Goal: Task Accomplishment & Management: Manage account settings

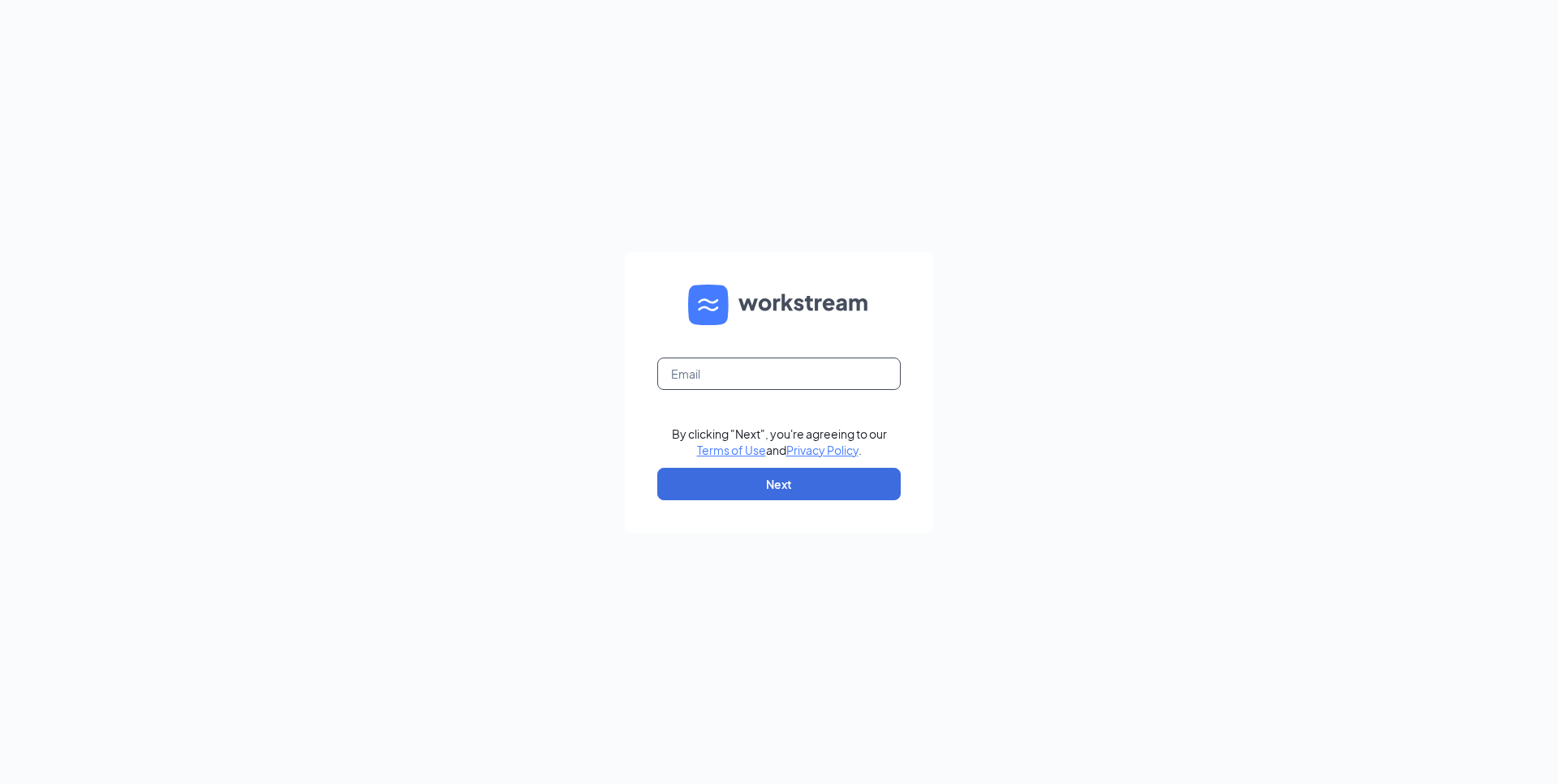
click at [715, 382] on input "text" at bounding box center [779, 374] width 244 height 32
type input "sharon.vailionis@batistaco.com"
click at [811, 476] on button "Next" at bounding box center [779, 484] width 244 height 32
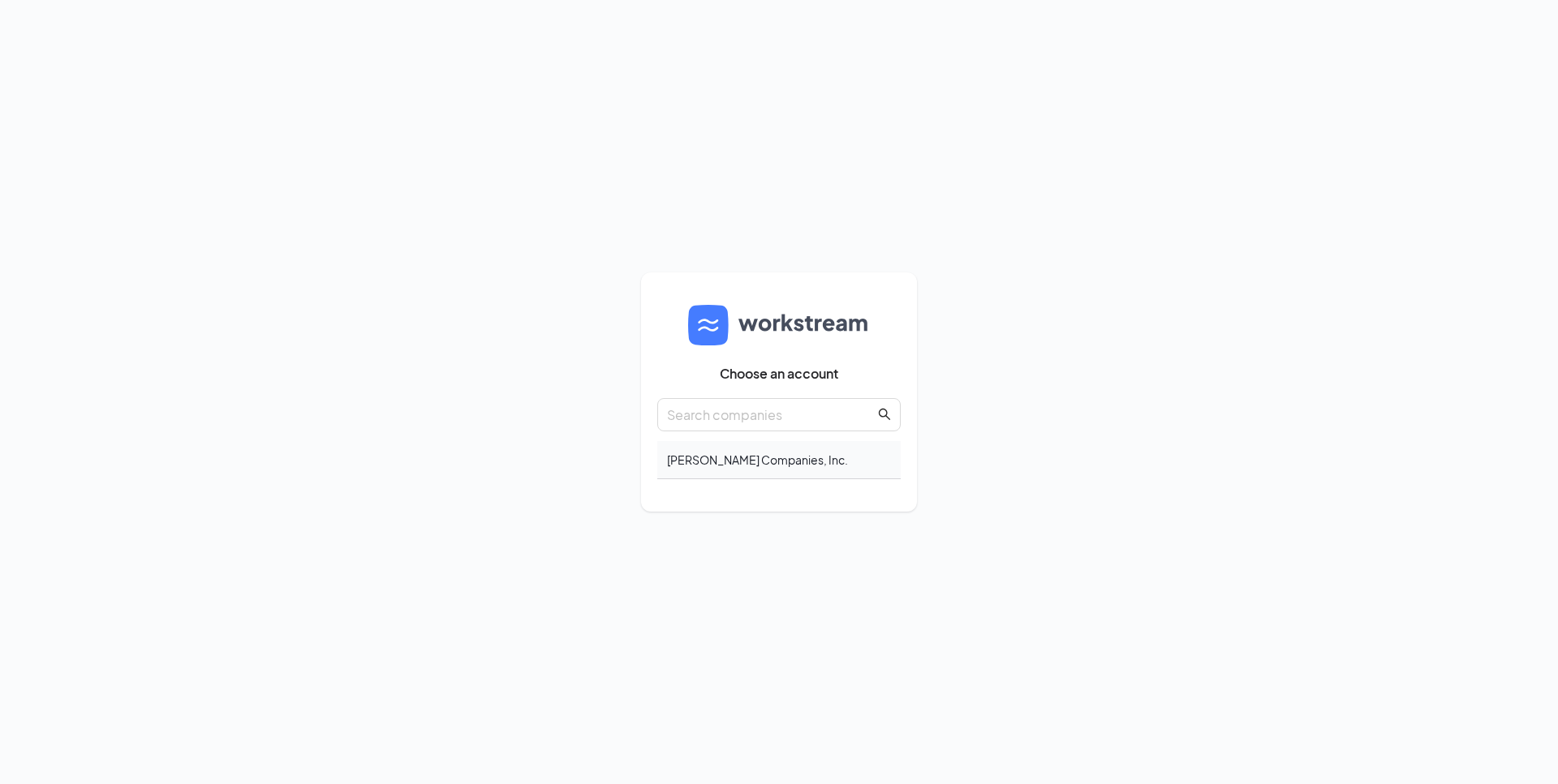
click at [767, 456] on div "Batista Companies, Inc." at bounding box center [779, 461] width 244 height 38
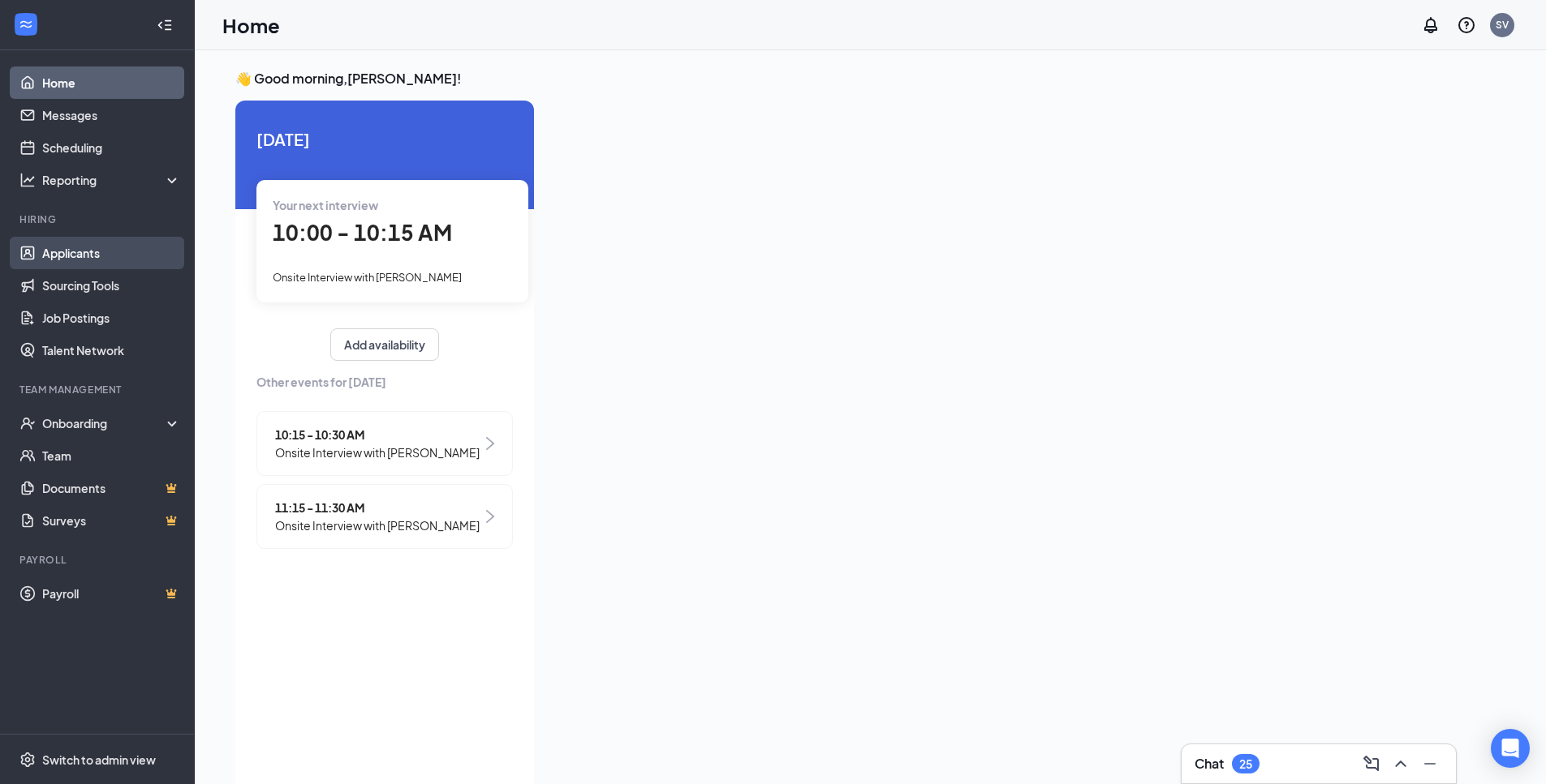
click at [51, 260] on link "Applicants" at bounding box center [111, 253] width 139 height 32
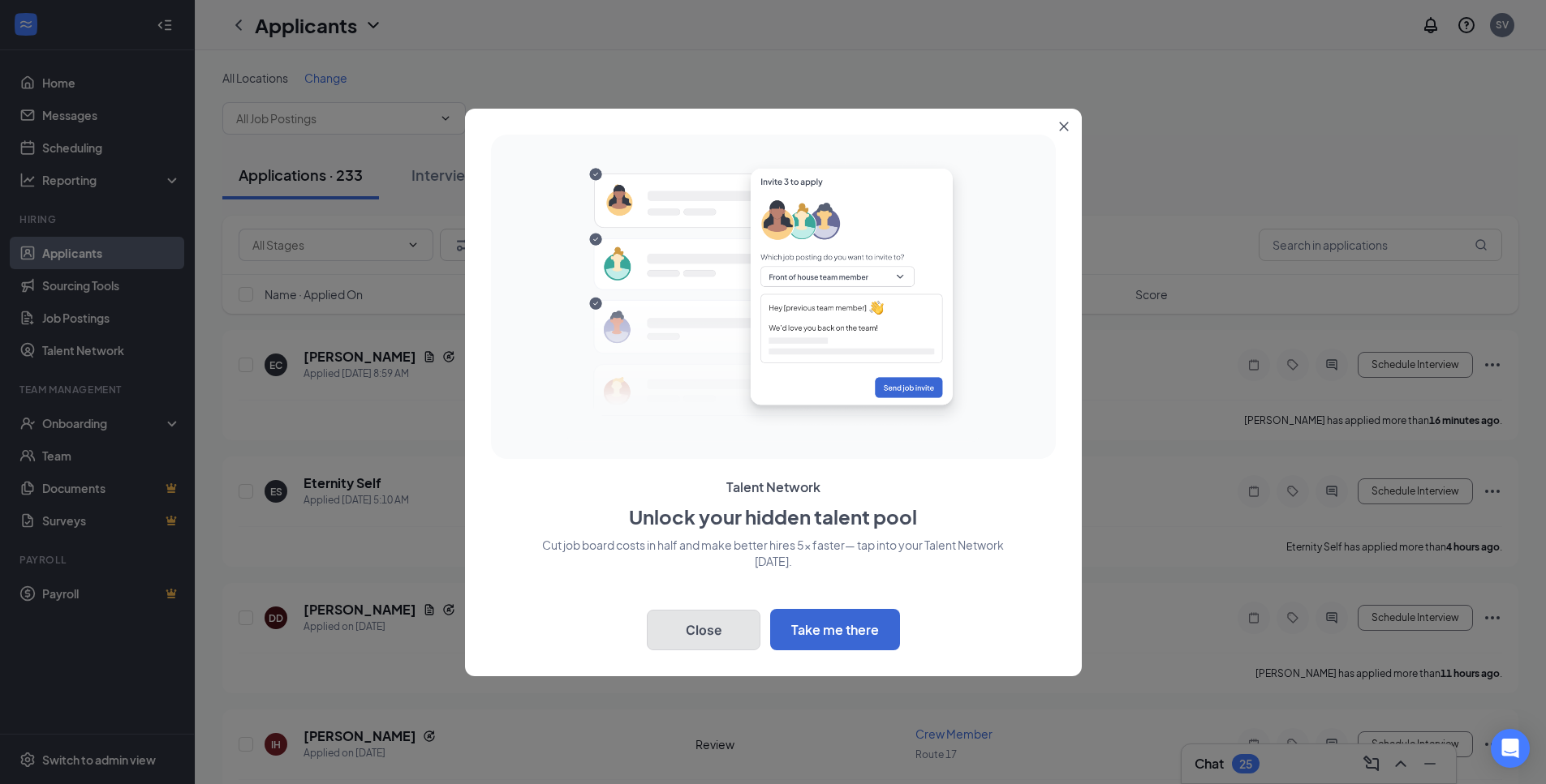
click at [715, 629] on button "Close" at bounding box center [703, 630] width 113 height 41
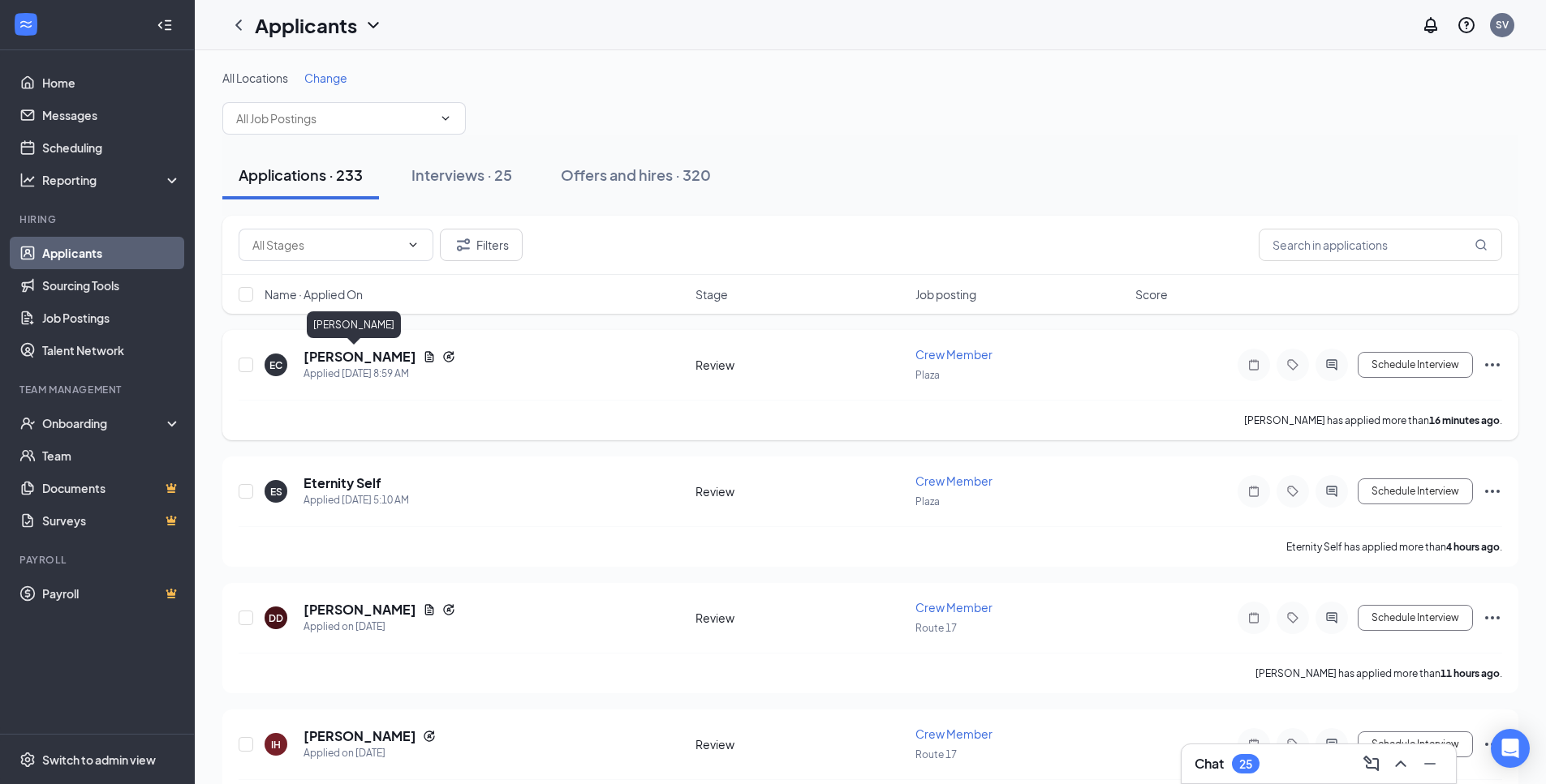
click at [342, 358] on h5 "[PERSON_NAME]" at bounding box center [360, 357] width 112 height 18
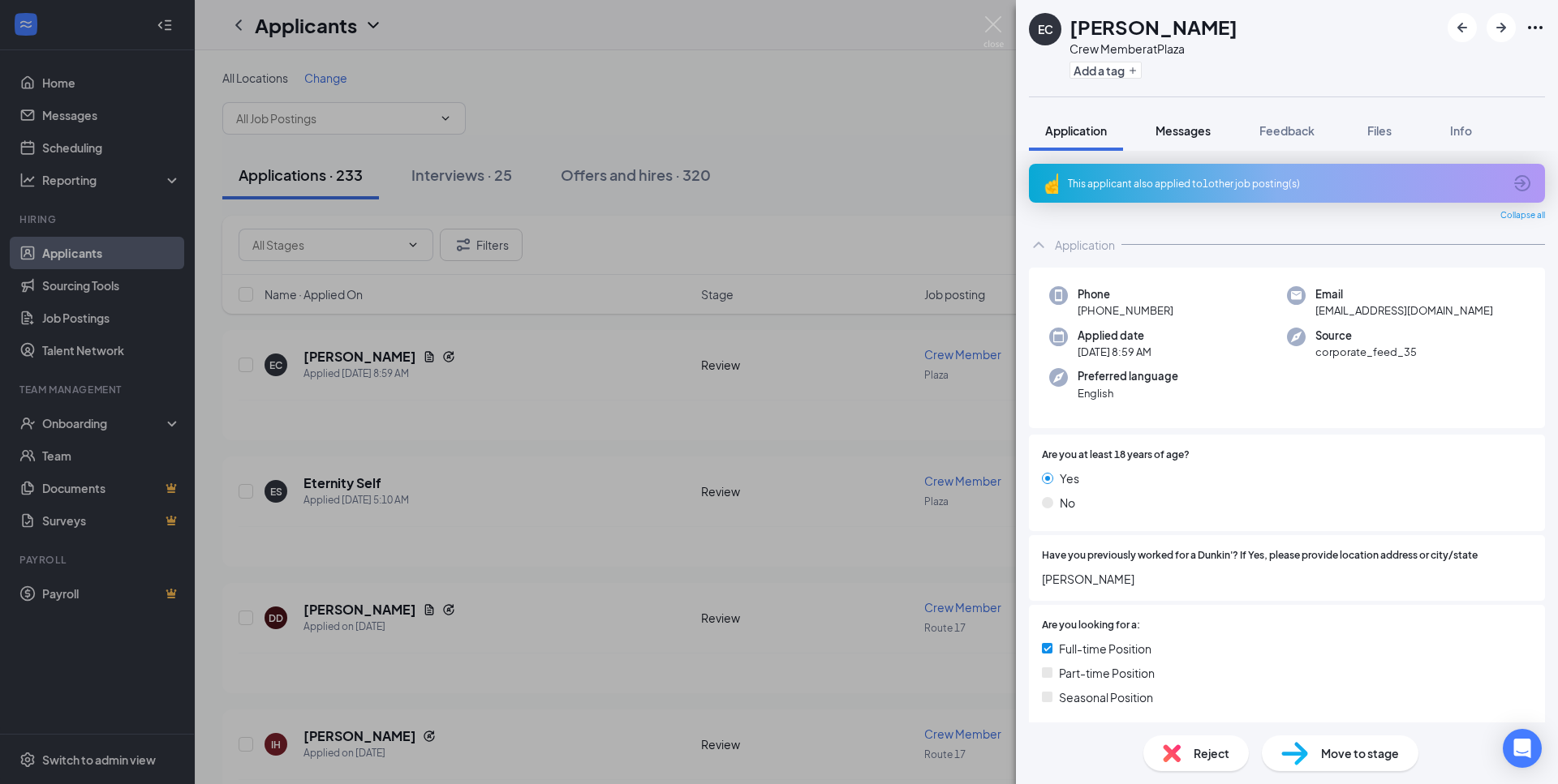
click at [1192, 131] on span "Messages" at bounding box center [1183, 130] width 55 height 14
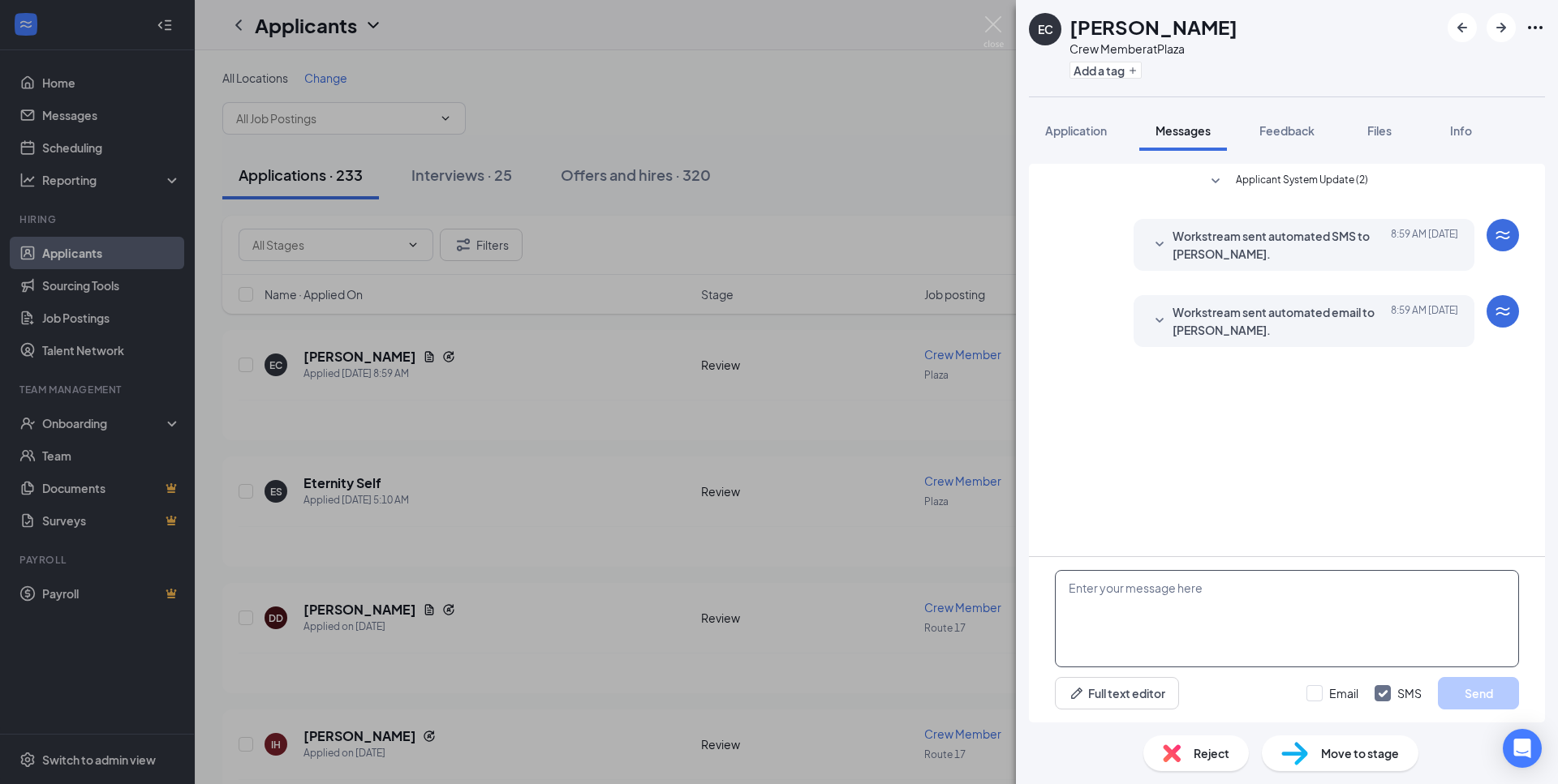
click at [1227, 597] on textarea at bounding box center [1287, 618] width 464 height 97
click at [992, 43] on img at bounding box center [993, 31] width 20 height 31
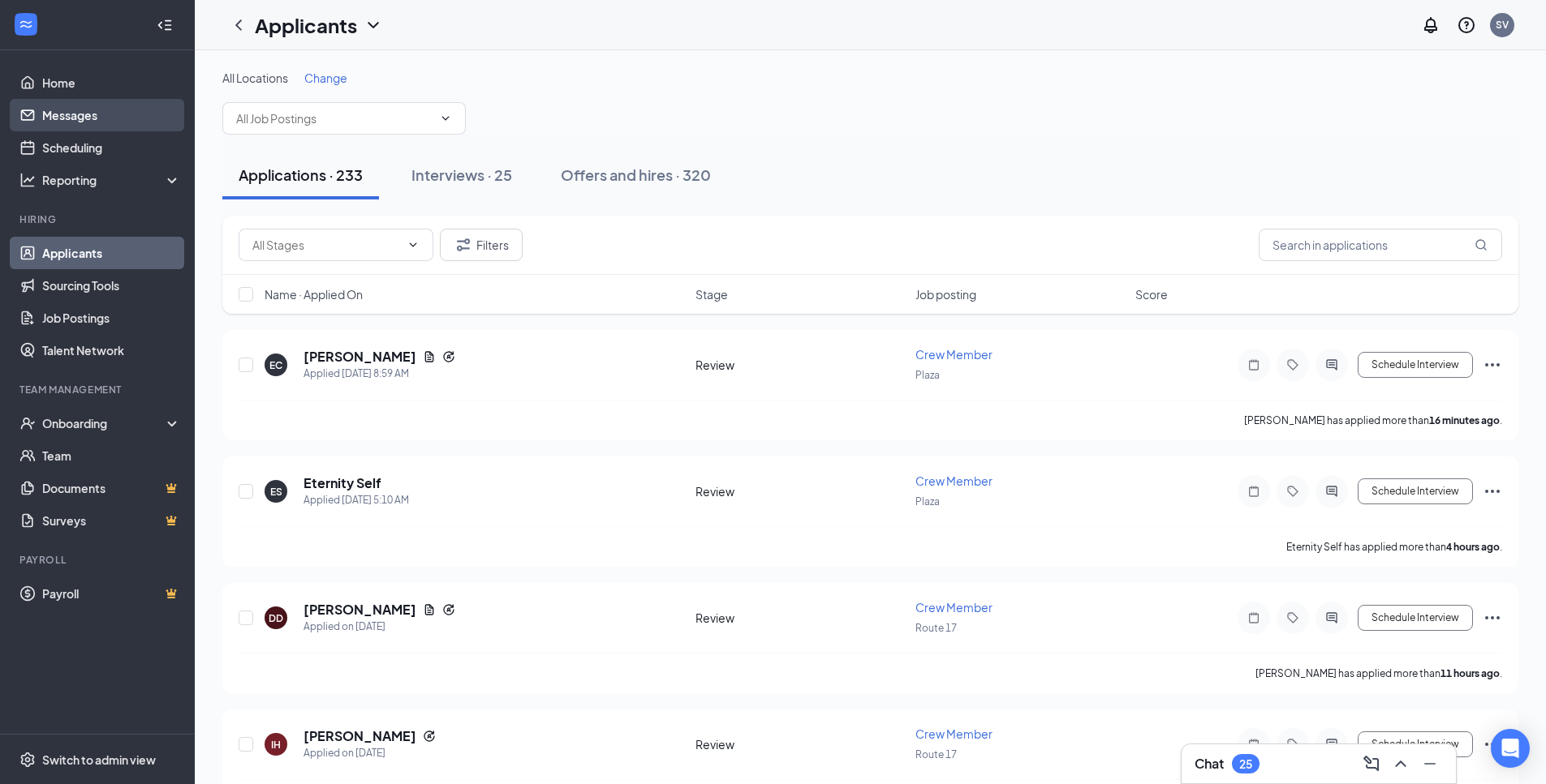
click at [71, 111] on link "Messages" at bounding box center [111, 115] width 139 height 32
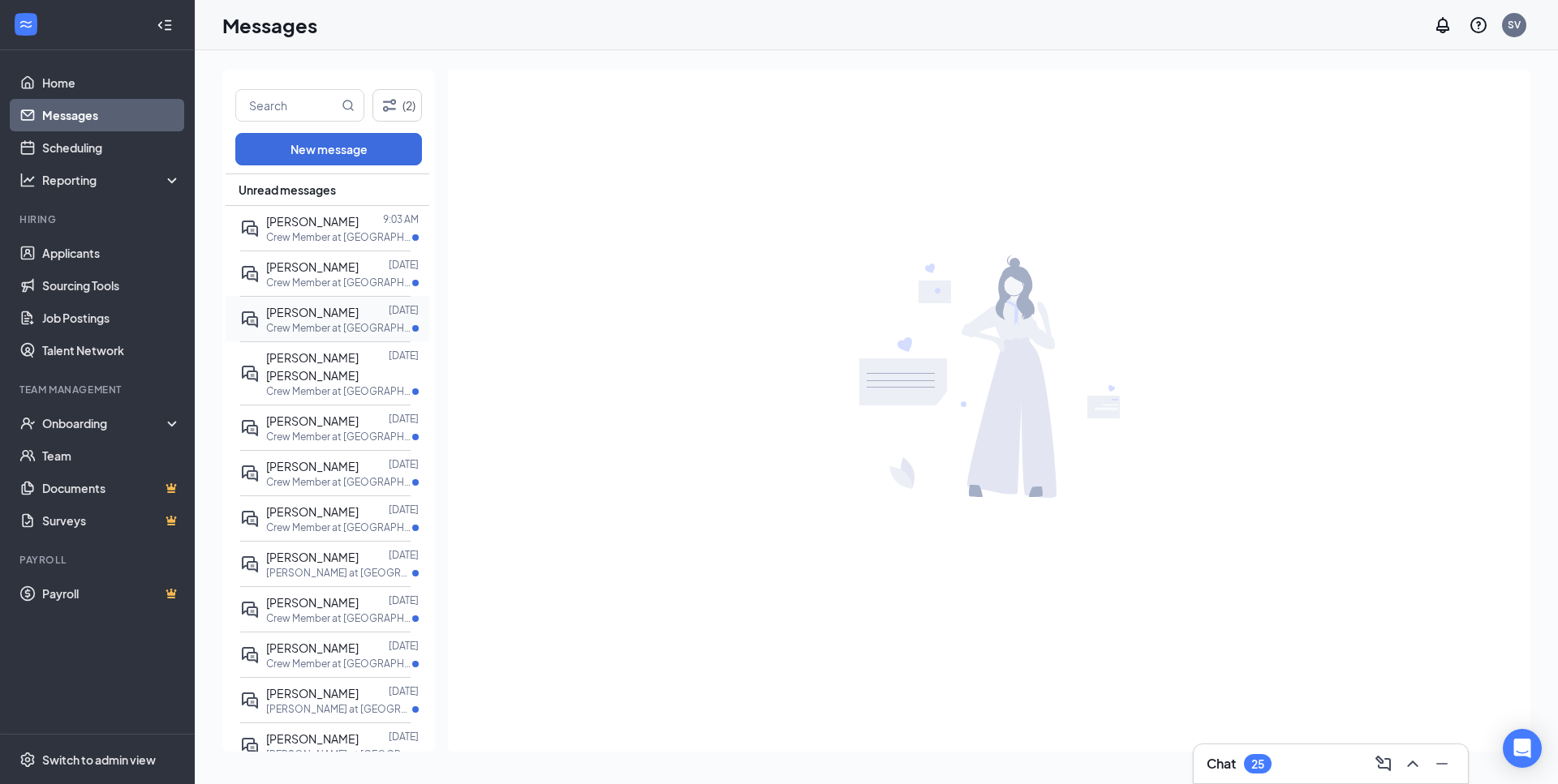
click at [322, 328] on p "Crew Member at [GEOGRAPHIC_DATA]" at bounding box center [339, 328] width 146 height 13
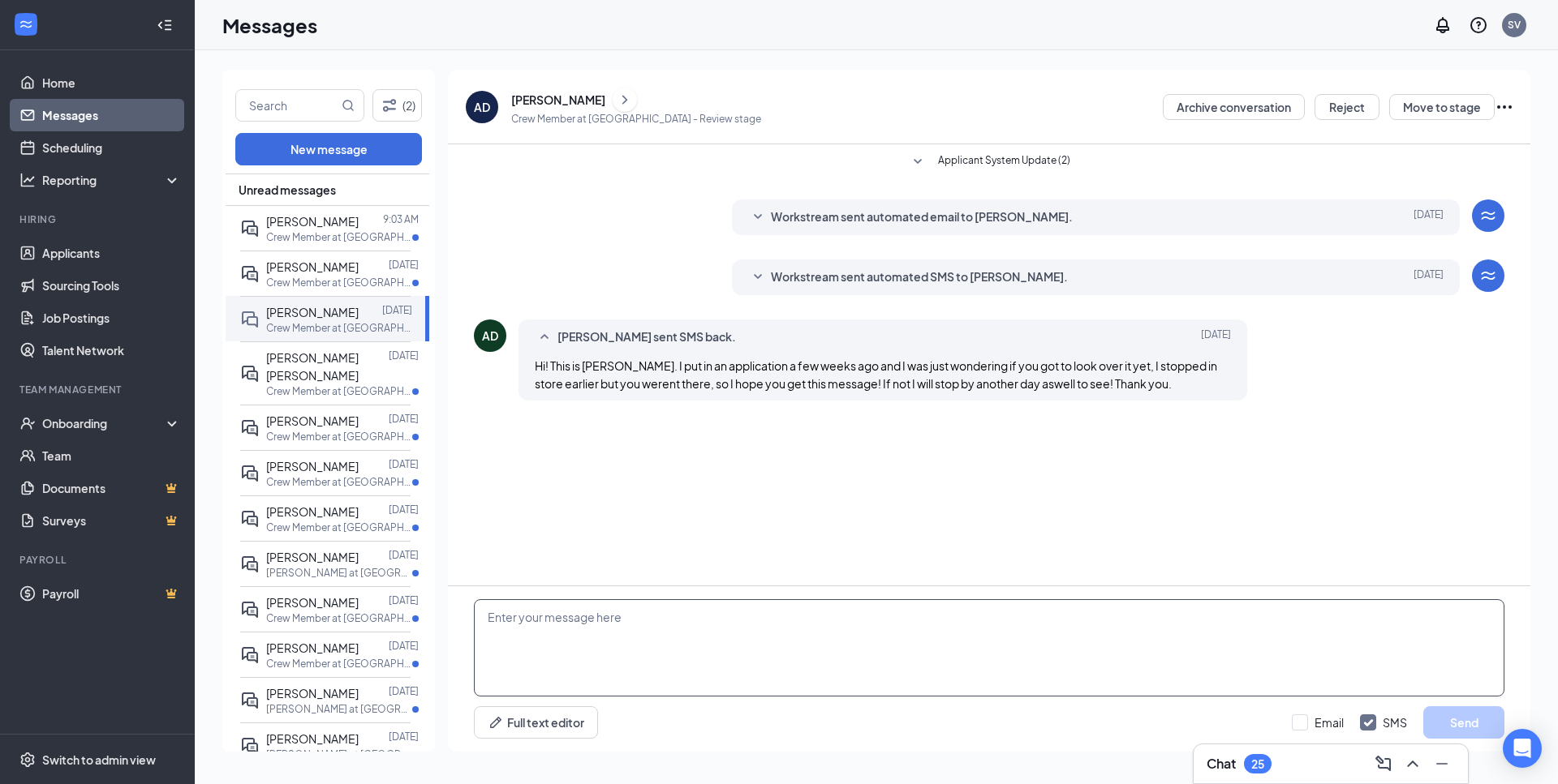
click at [679, 607] on textarea at bounding box center [989, 648] width 1031 height 97
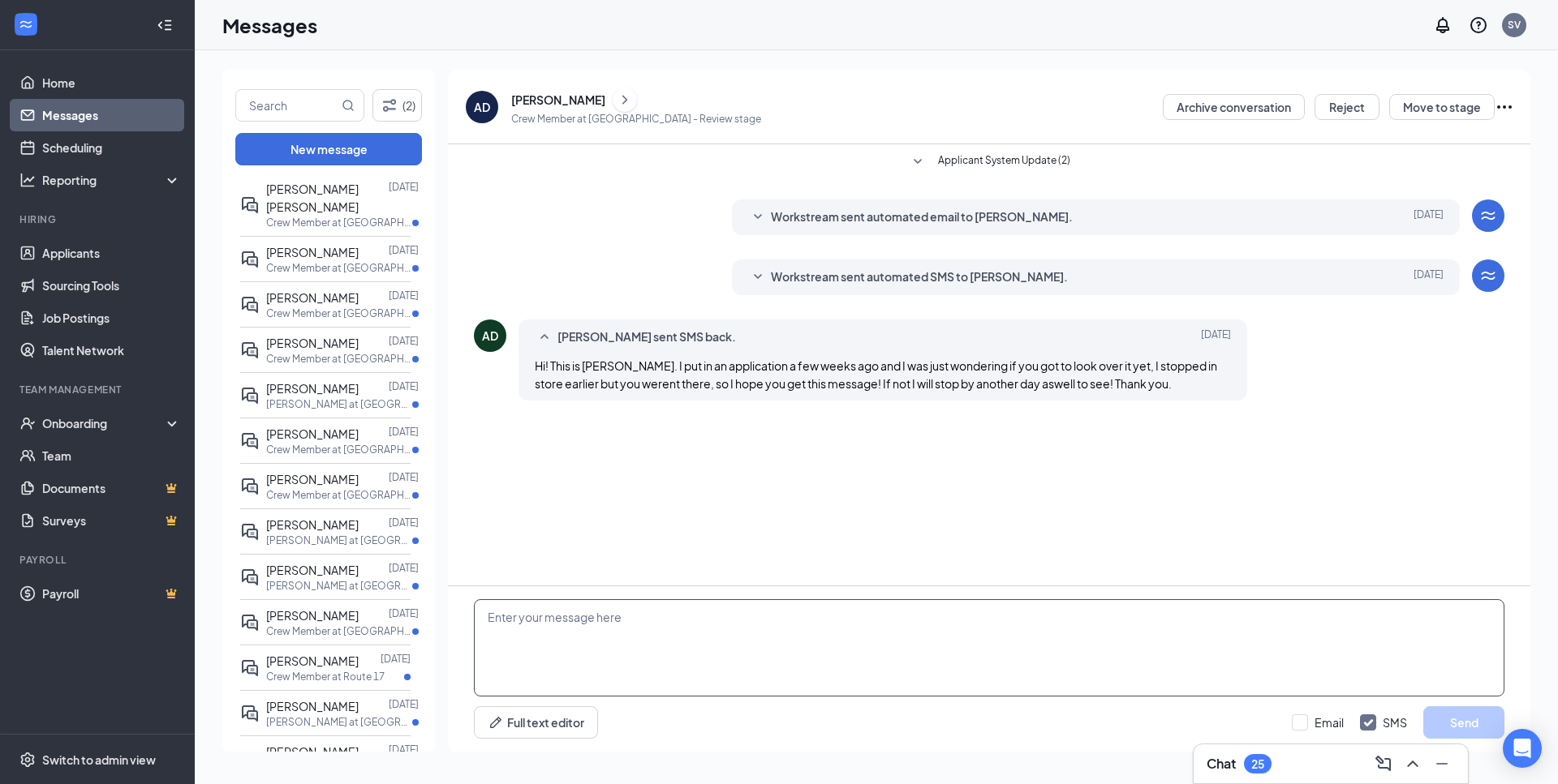
scroll to position [204, 0]
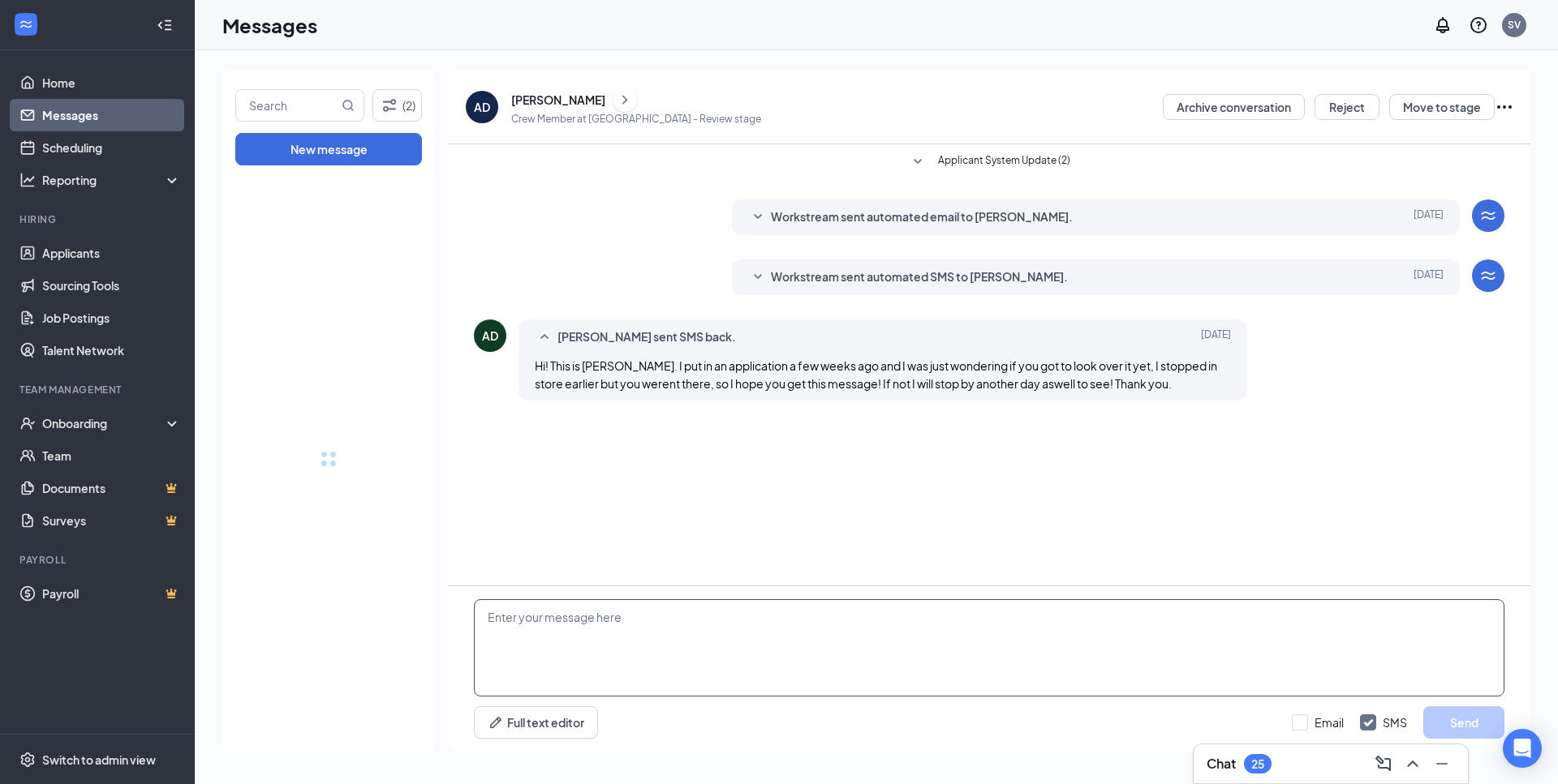
drag, startPoint x: 424, startPoint y: 353, endPoint x: 423, endPoint y: 453, distance: 100.0
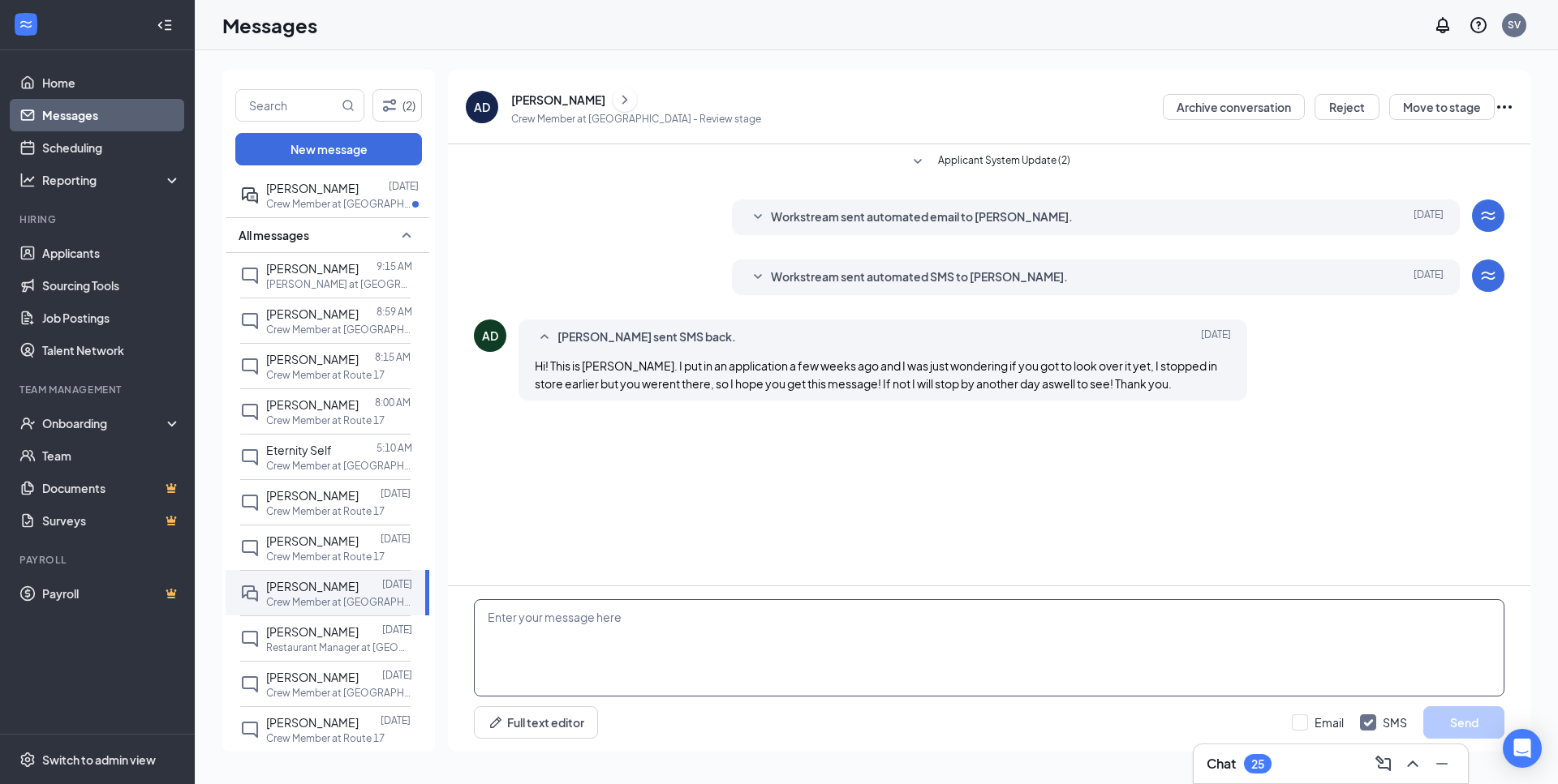
scroll to position [1198, 0]
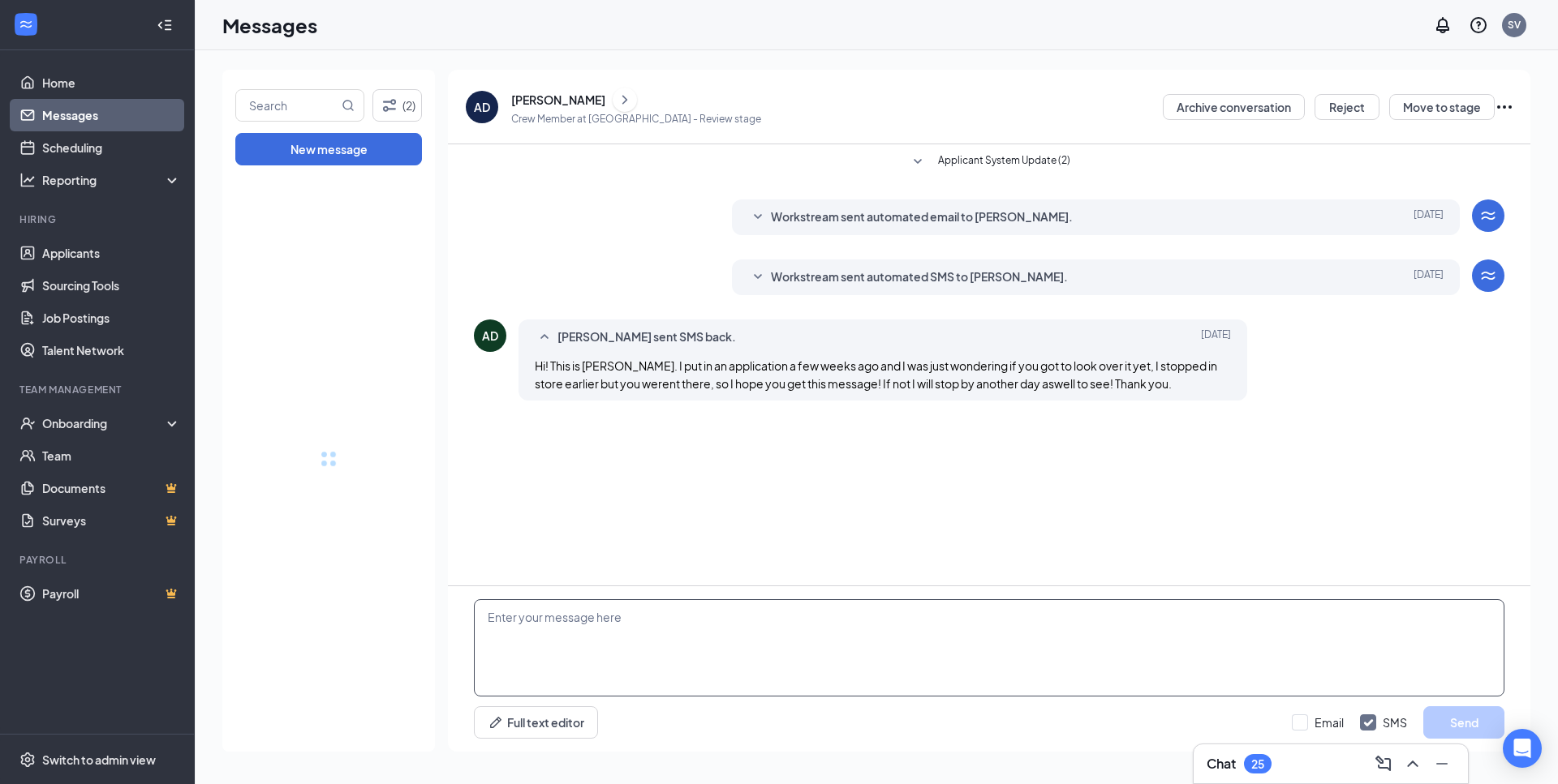
drag, startPoint x: 424, startPoint y: 537, endPoint x: 463, endPoint y: 320, distance: 220.5
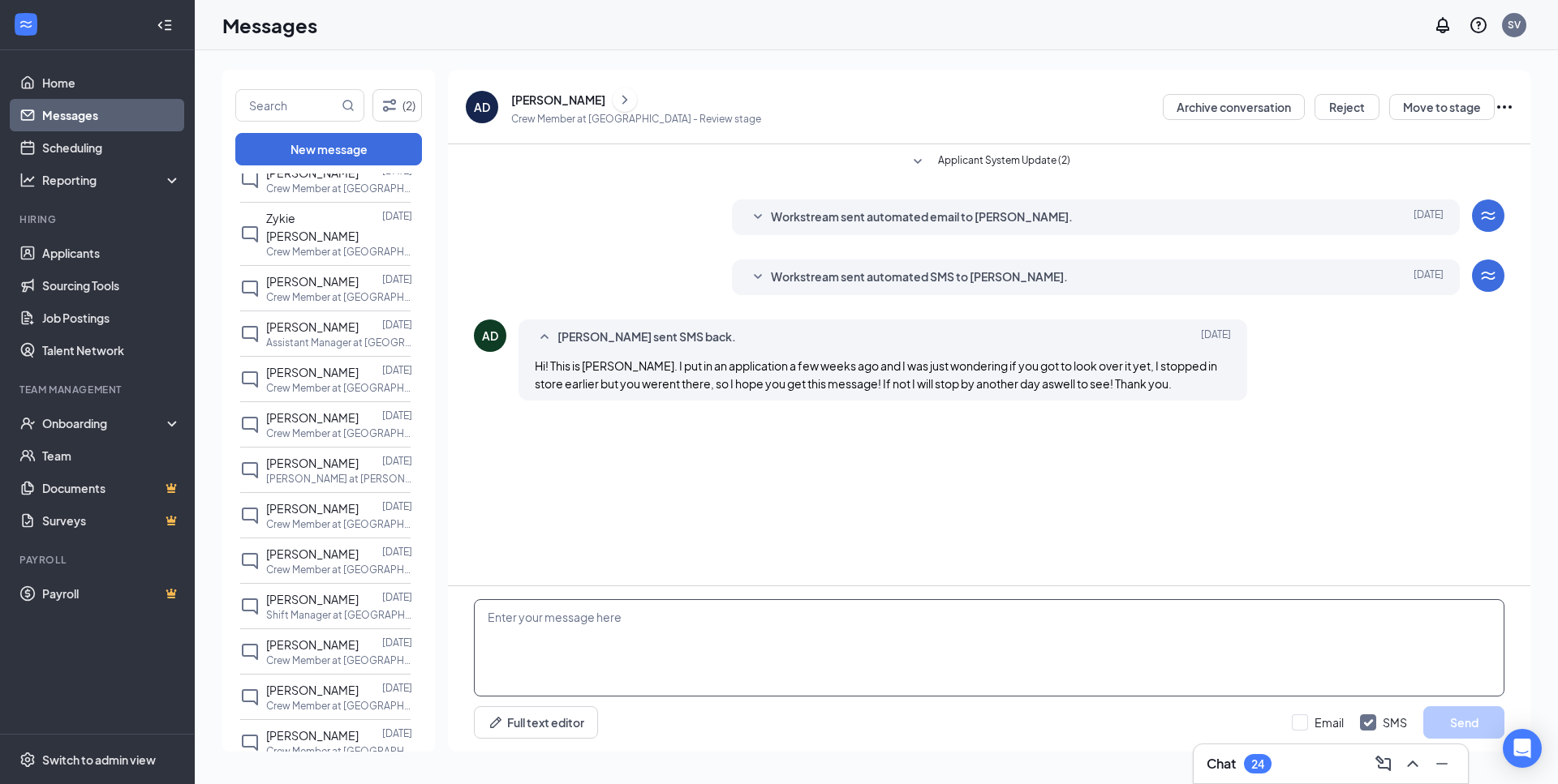
scroll to position [2115, 0]
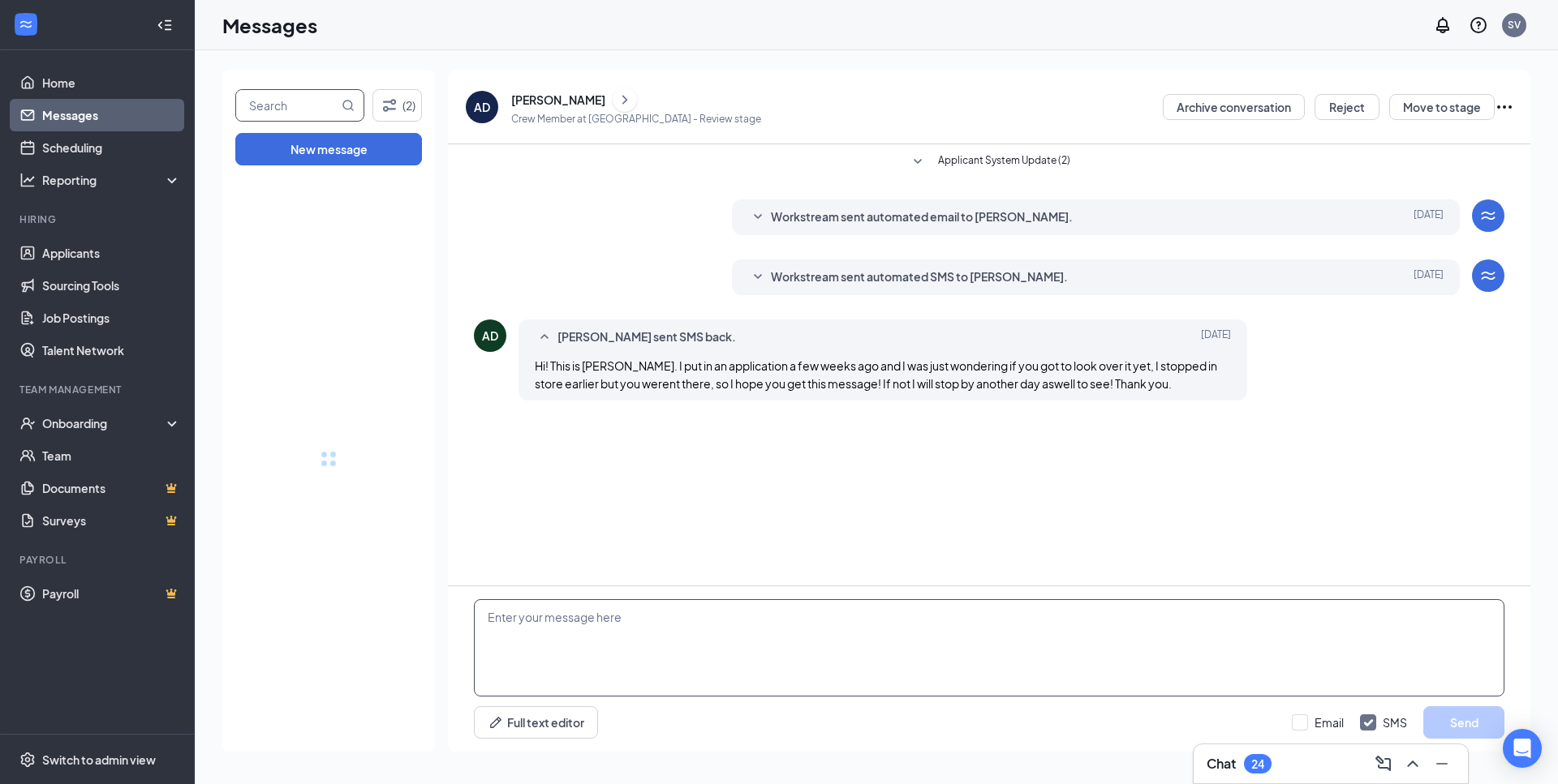
drag, startPoint x: 424, startPoint y: 542, endPoint x: 303, endPoint y: 98, distance: 460.2
click at [323, 110] on input "text" at bounding box center [286, 106] width 102 height 30
click at [288, 99] on input "text" at bounding box center [286, 106] width 102 height 30
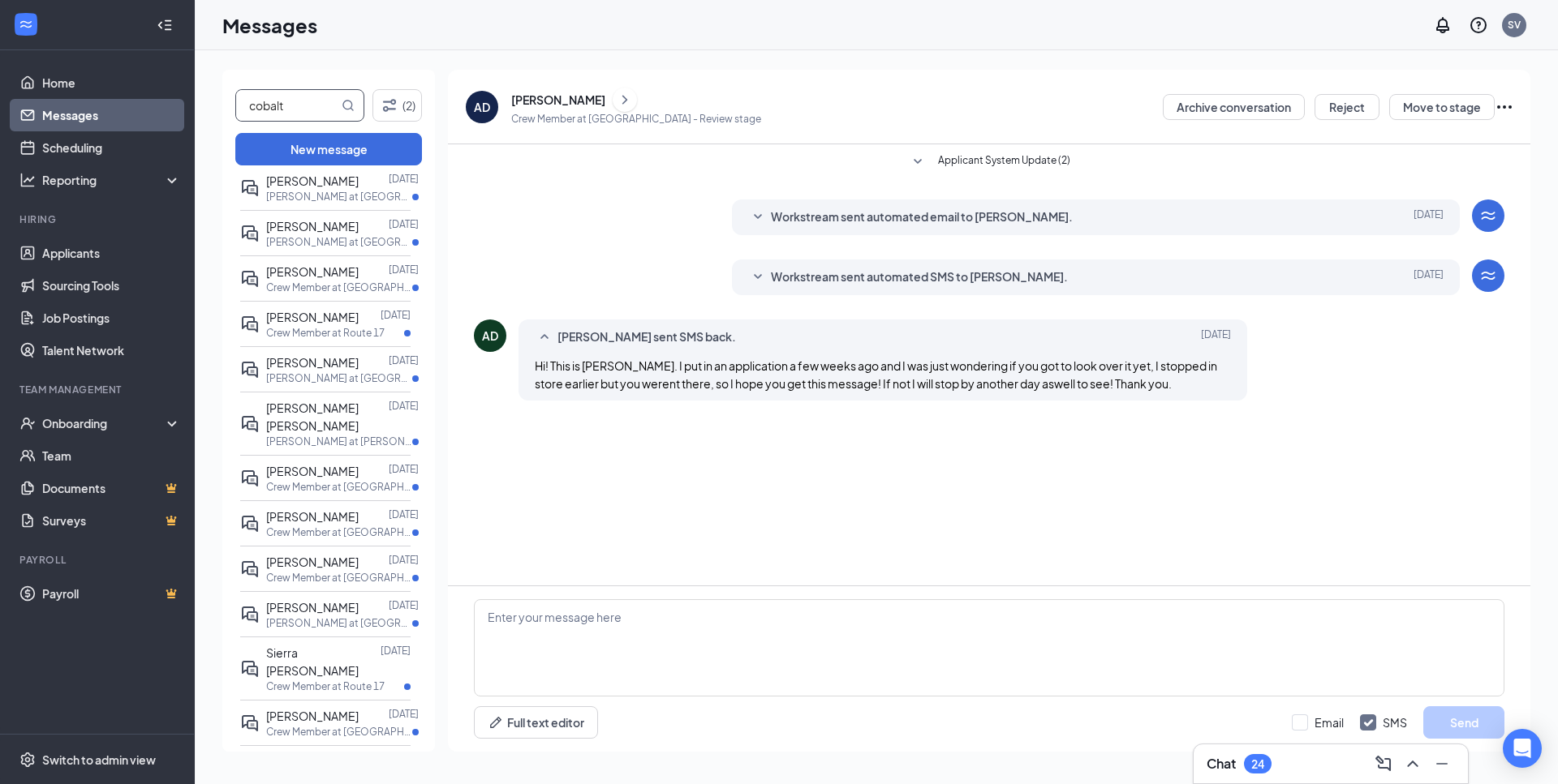
scroll to position [527, 0]
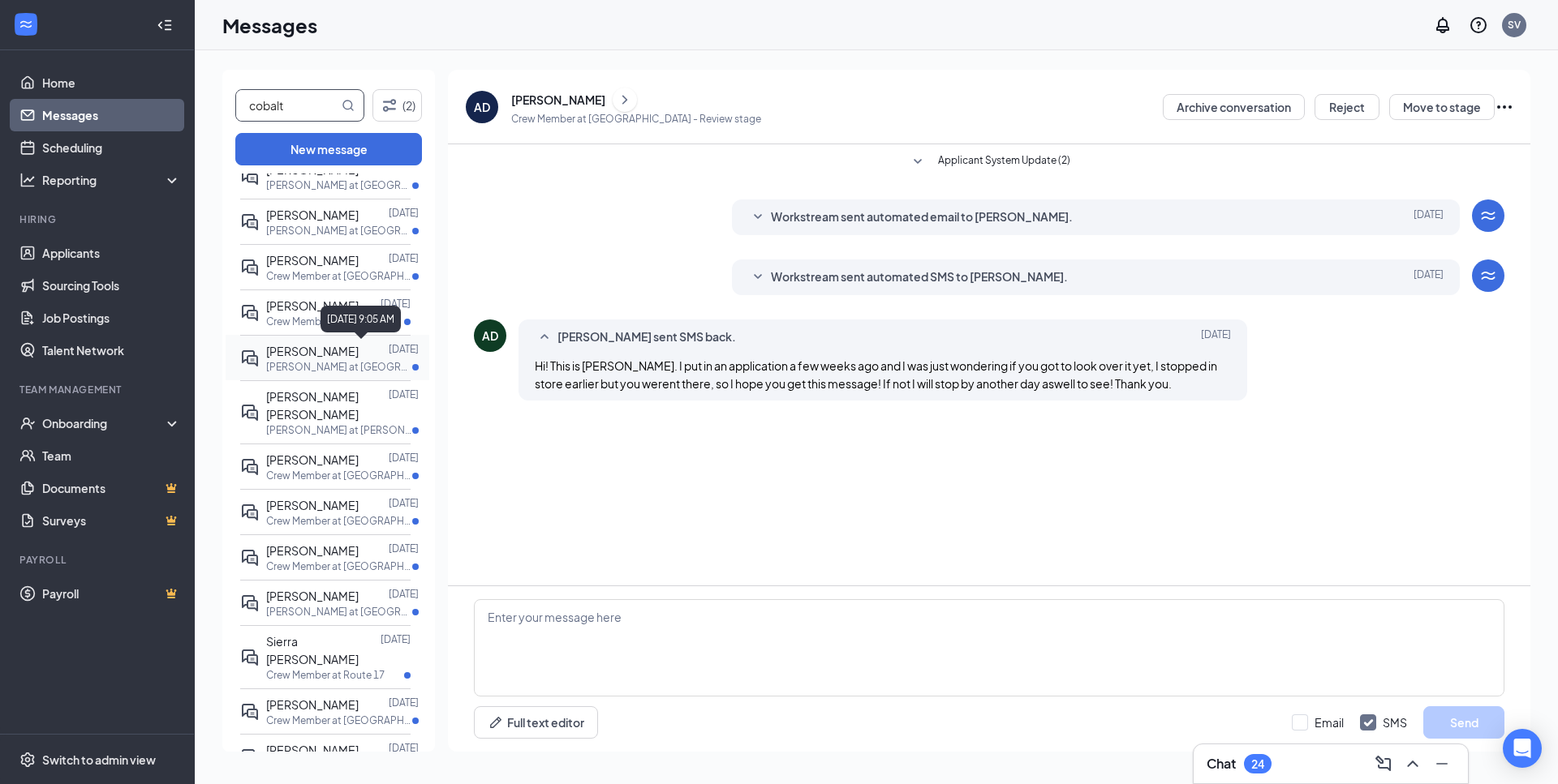
click at [320, 352] on span "[PERSON_NAME]" at bounding box center [312, 350] width 92 height 14
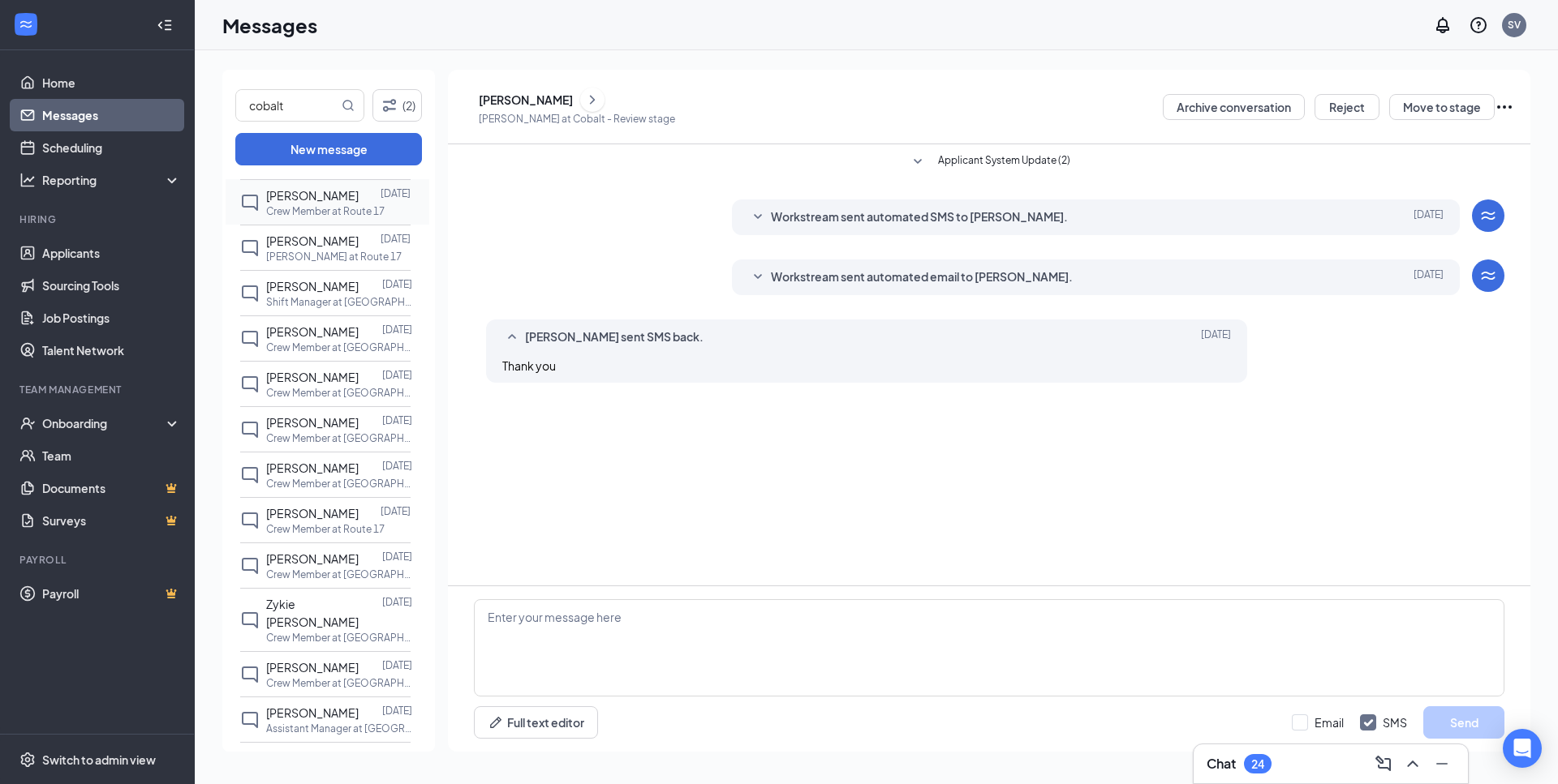
scroll to position [1713, 0]
drag, startPoint x: 305, startPoint y: 102, endPoint x: 229, endPoint y: 102, distance: 76.0
click at [229, 102] on div "cobalt (2) New message Unread messages [PERSON_NAME] 9:03 AM Crew Member at Pla…" at bounding box center [328, 410] width 212 height 682
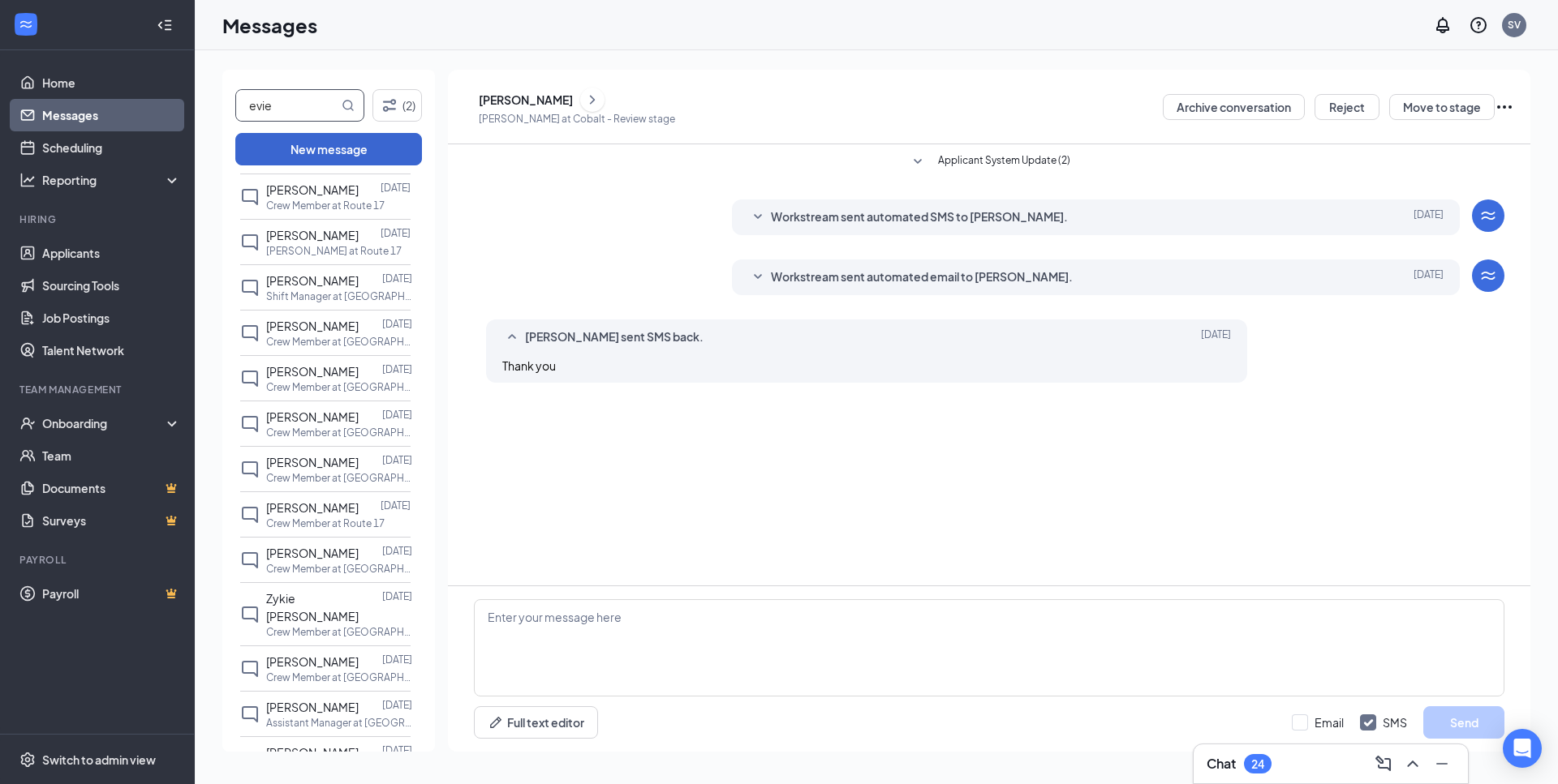
type input "evie"
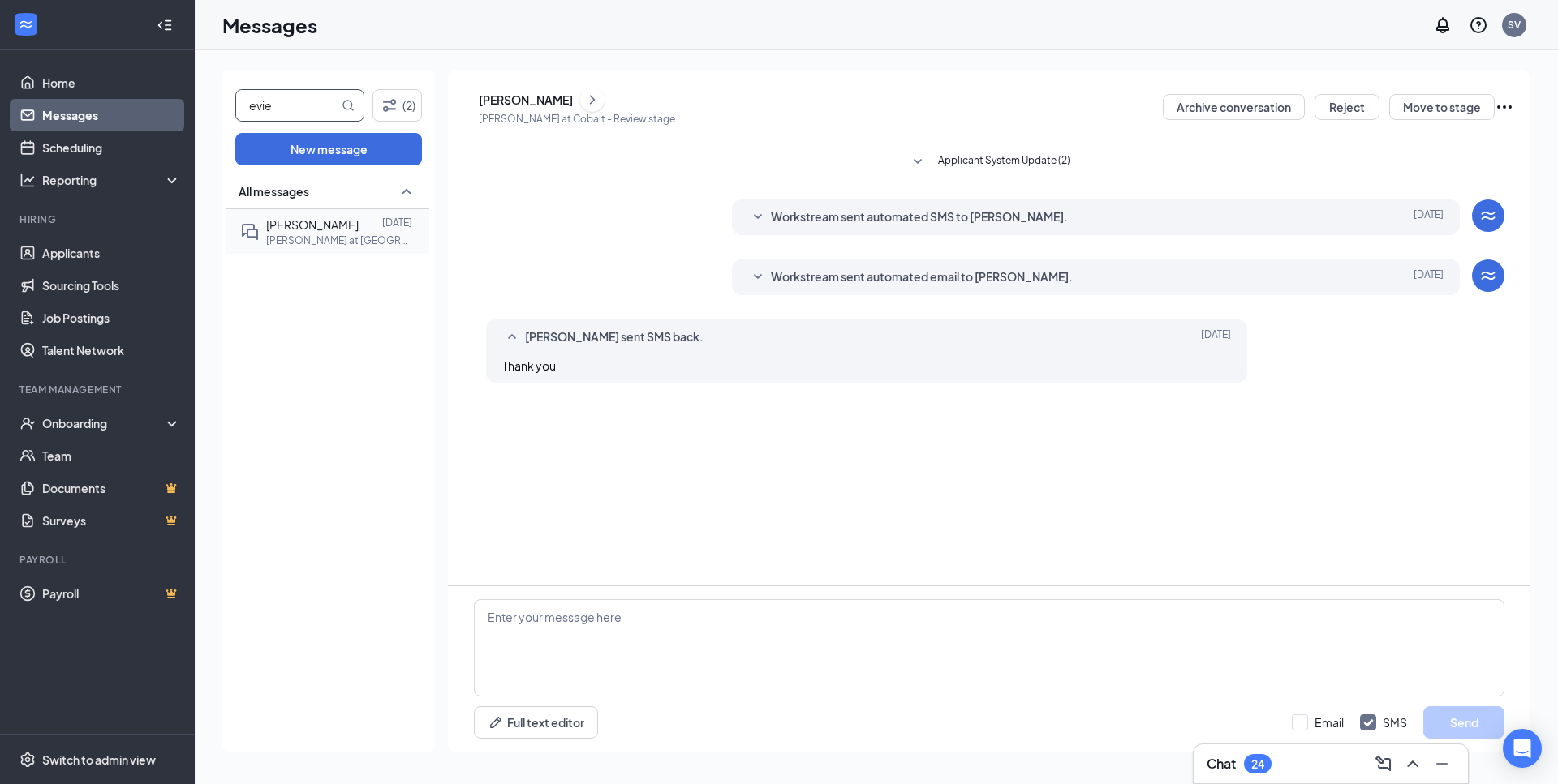
click at [278, 227] on span "[PERSON_NAME]" at bounding box center [312, 224] width 92 height 14
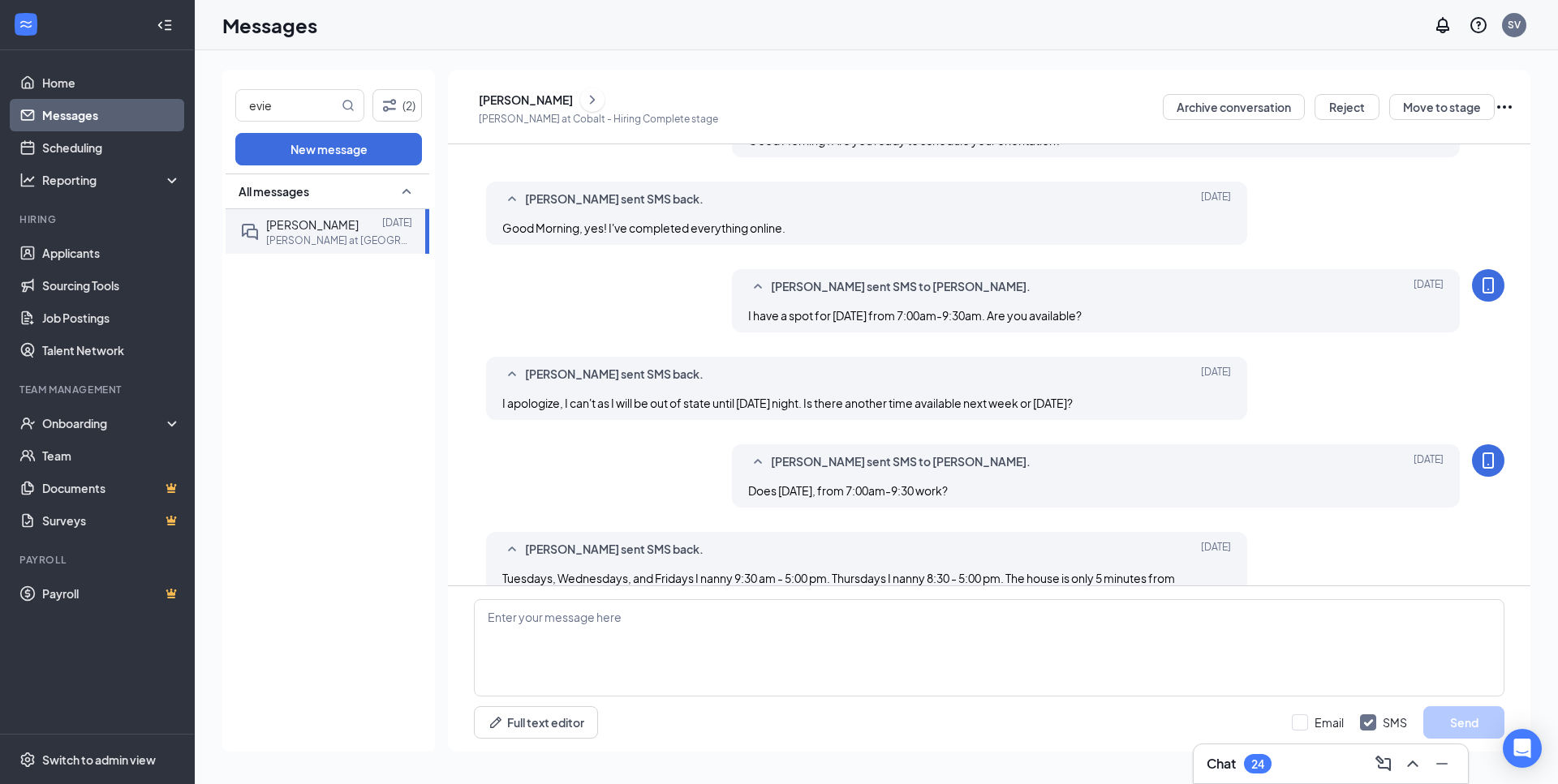
scroll to position [4, 0]
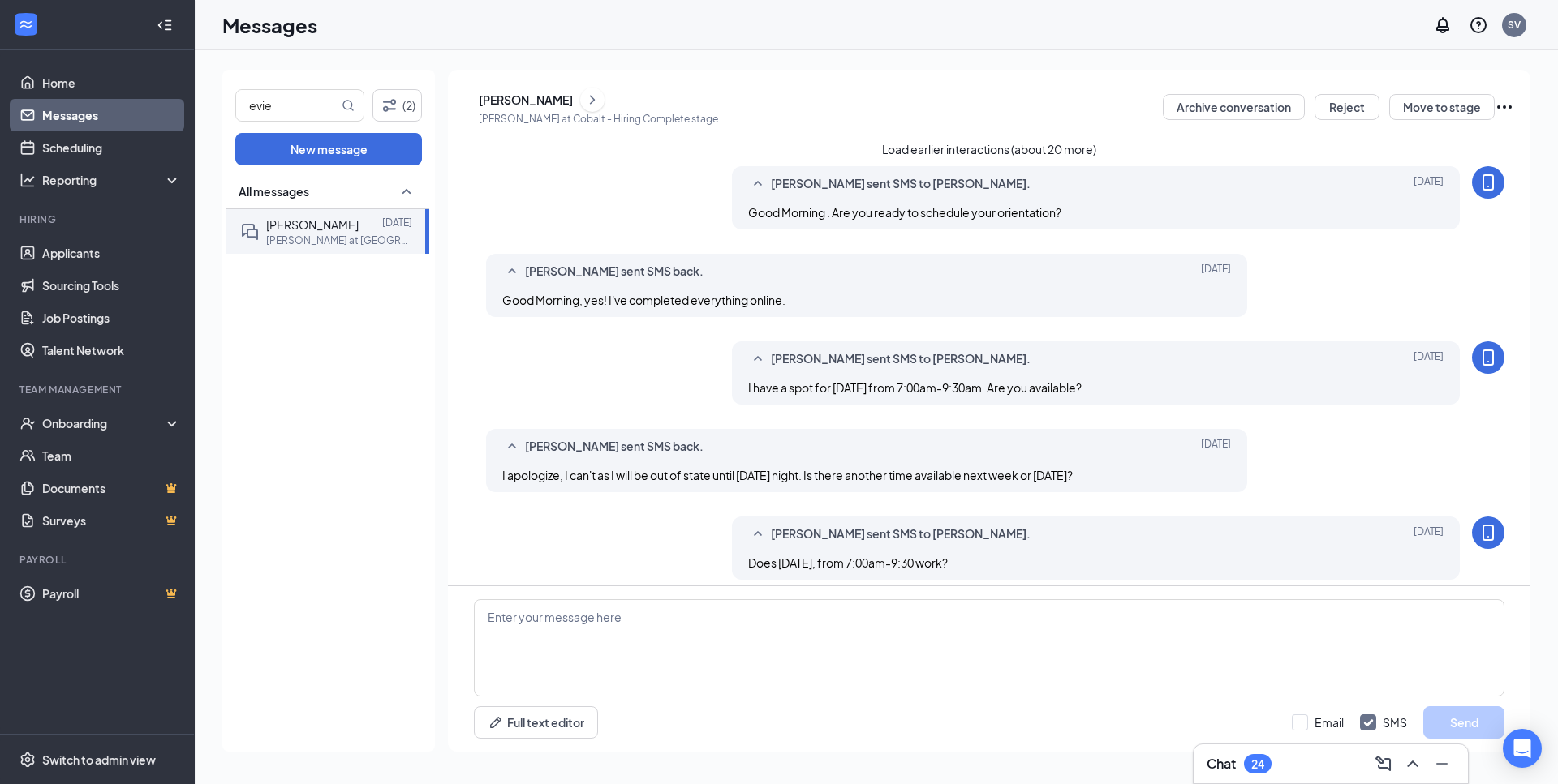
click at [1063, 158] on button "Load earlier interactions (about 20 more)" at bounding box center [989, 148] width 214 height 18
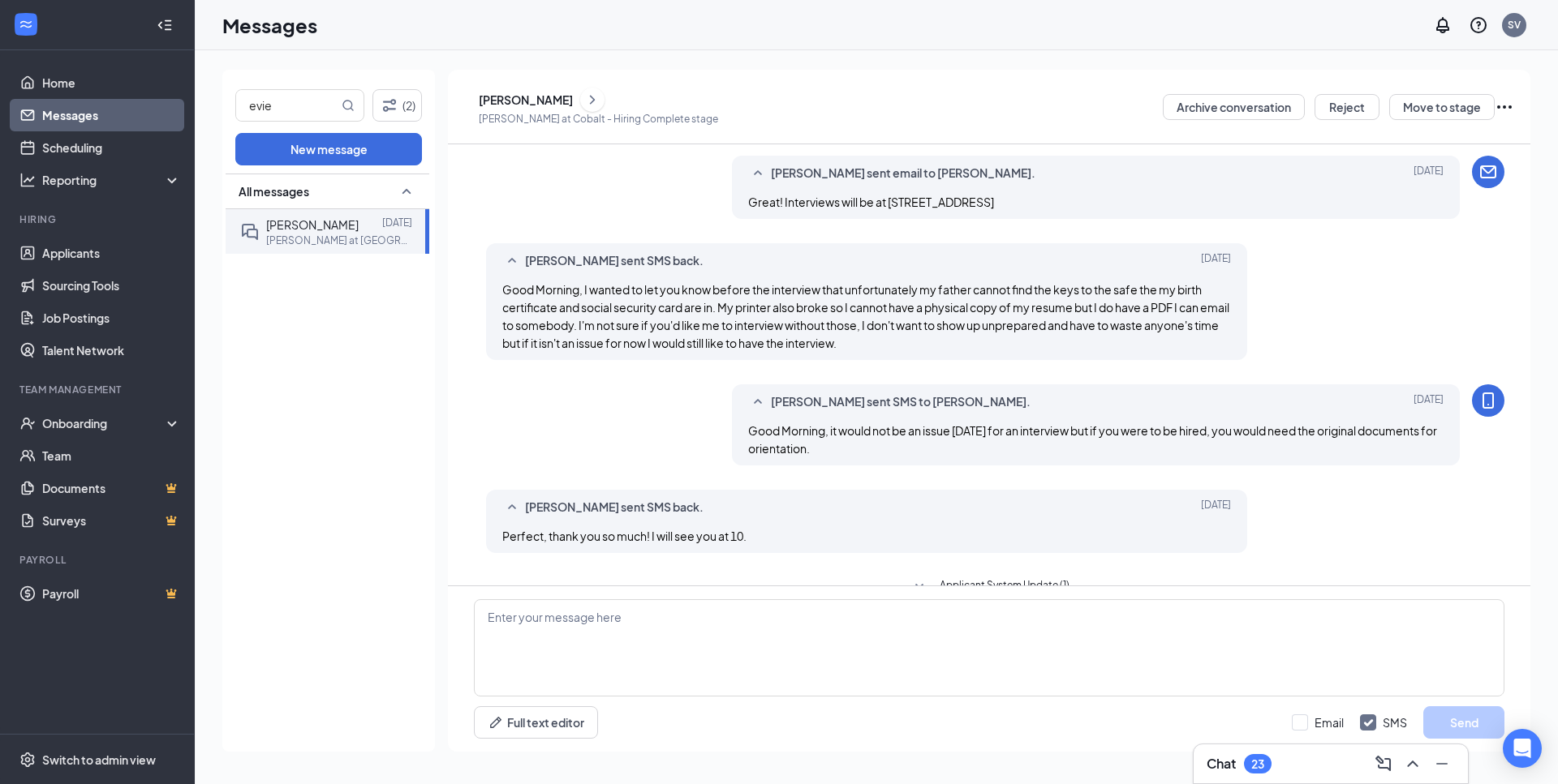
scroll to position [573, 0]
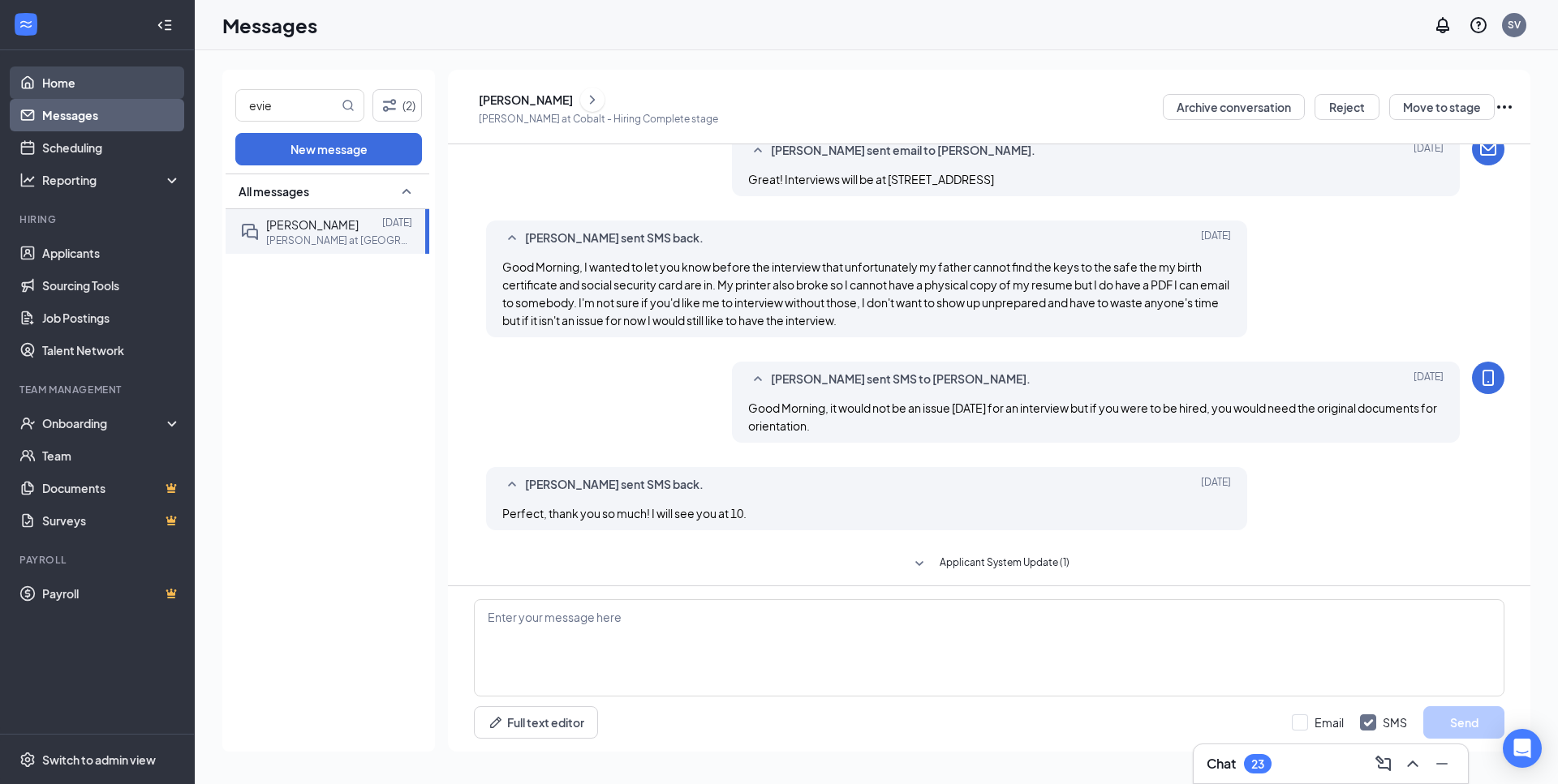
click at [80, 87] on link "Home" at bounding box center [111, 83] width 139 height 32
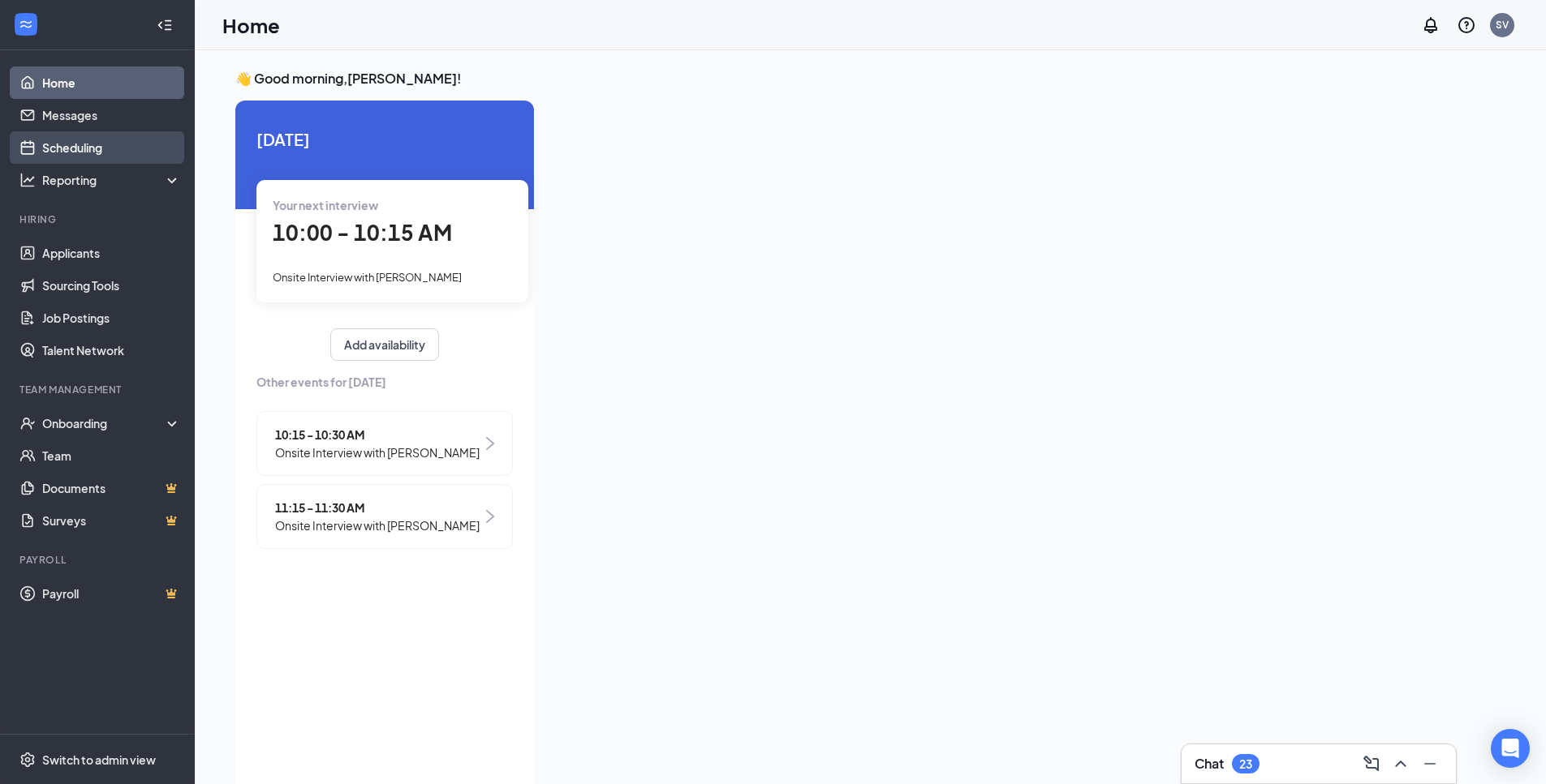
click at [95, 145] on link "Scheduling" at bounding box center [111, 147] width 139 height 32
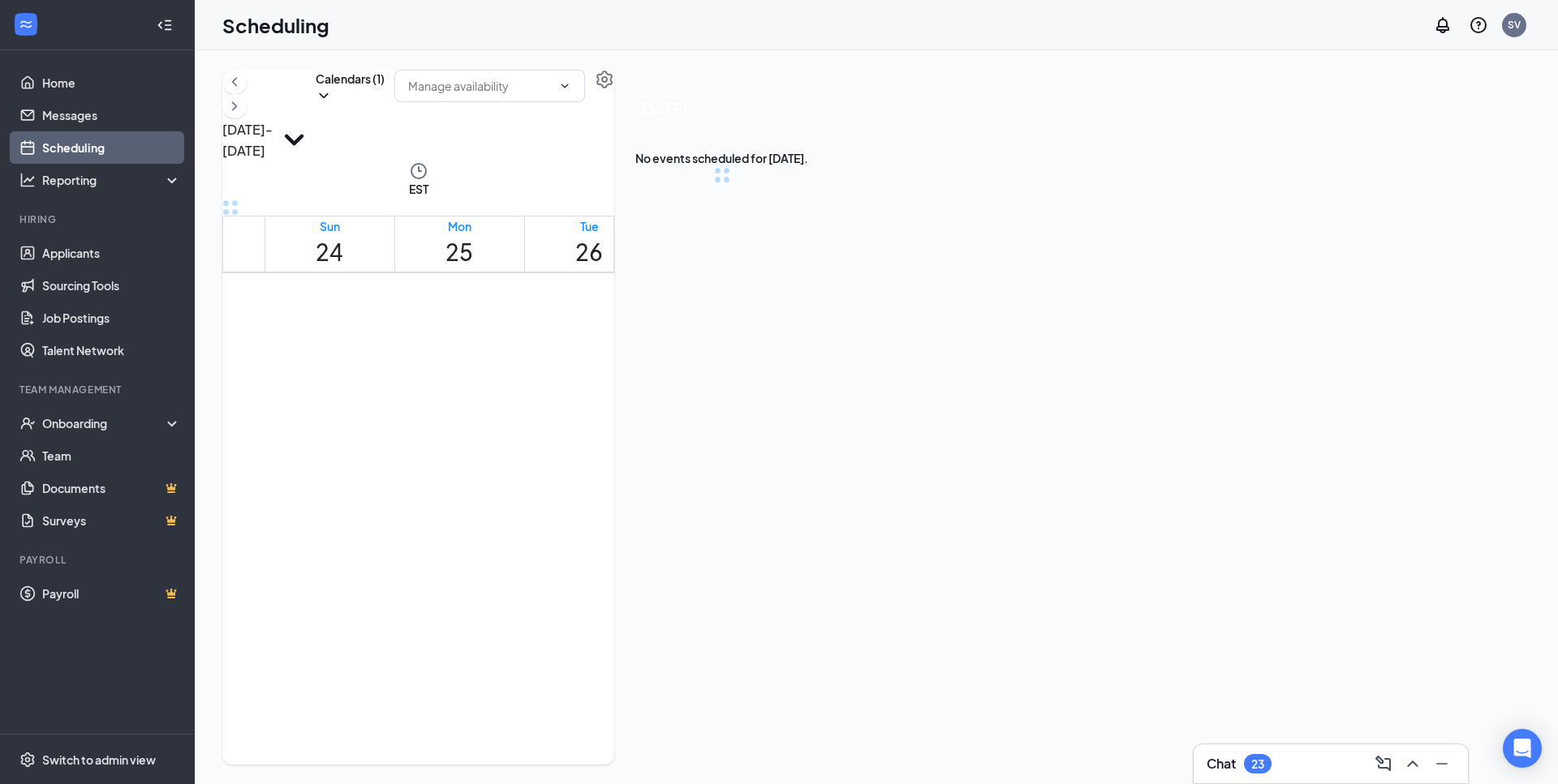
scroll to position [797, 0]
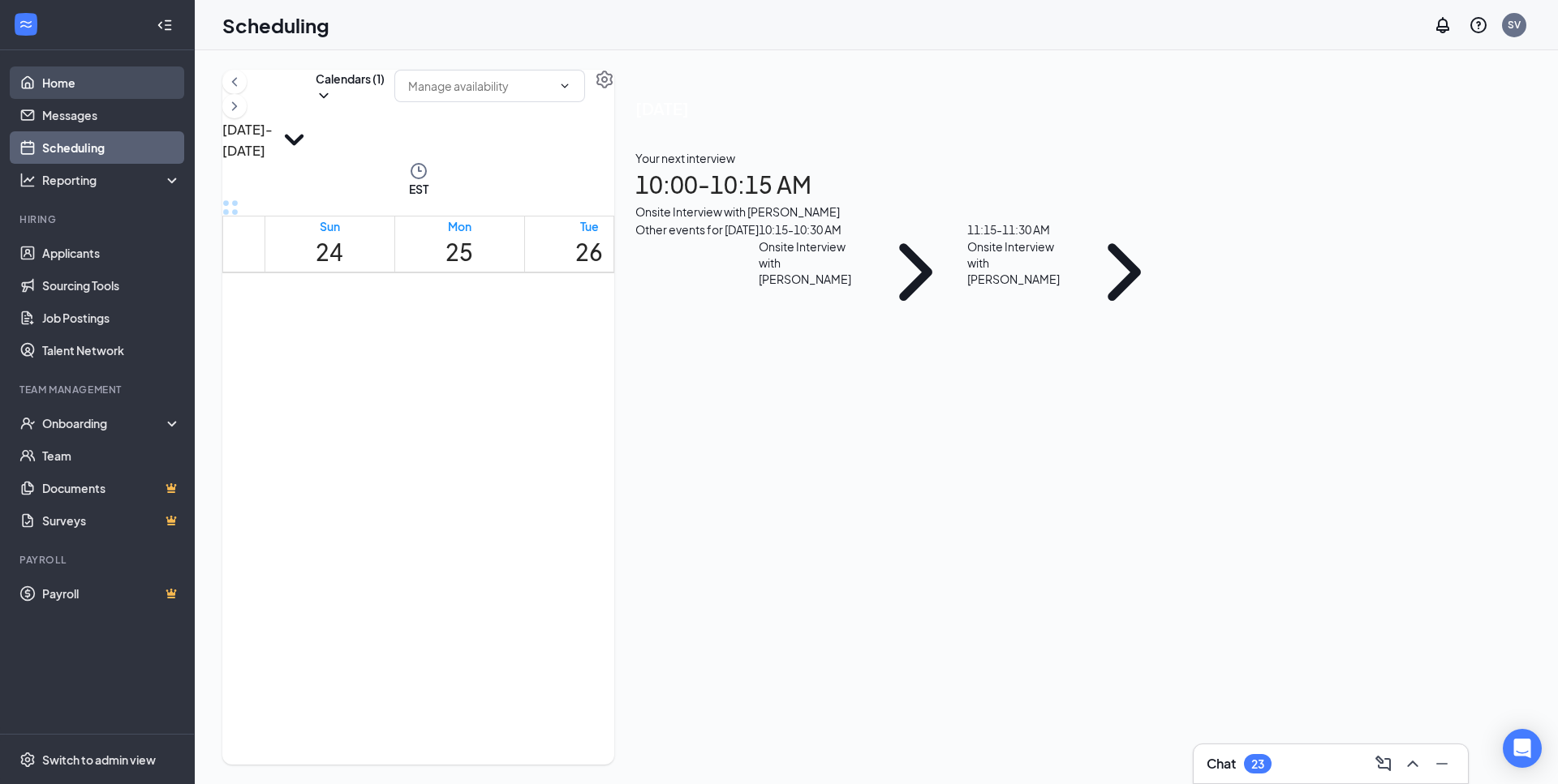
click at [64, 86] on link "Home" at bounding box center [111, 83] width 139 height 32
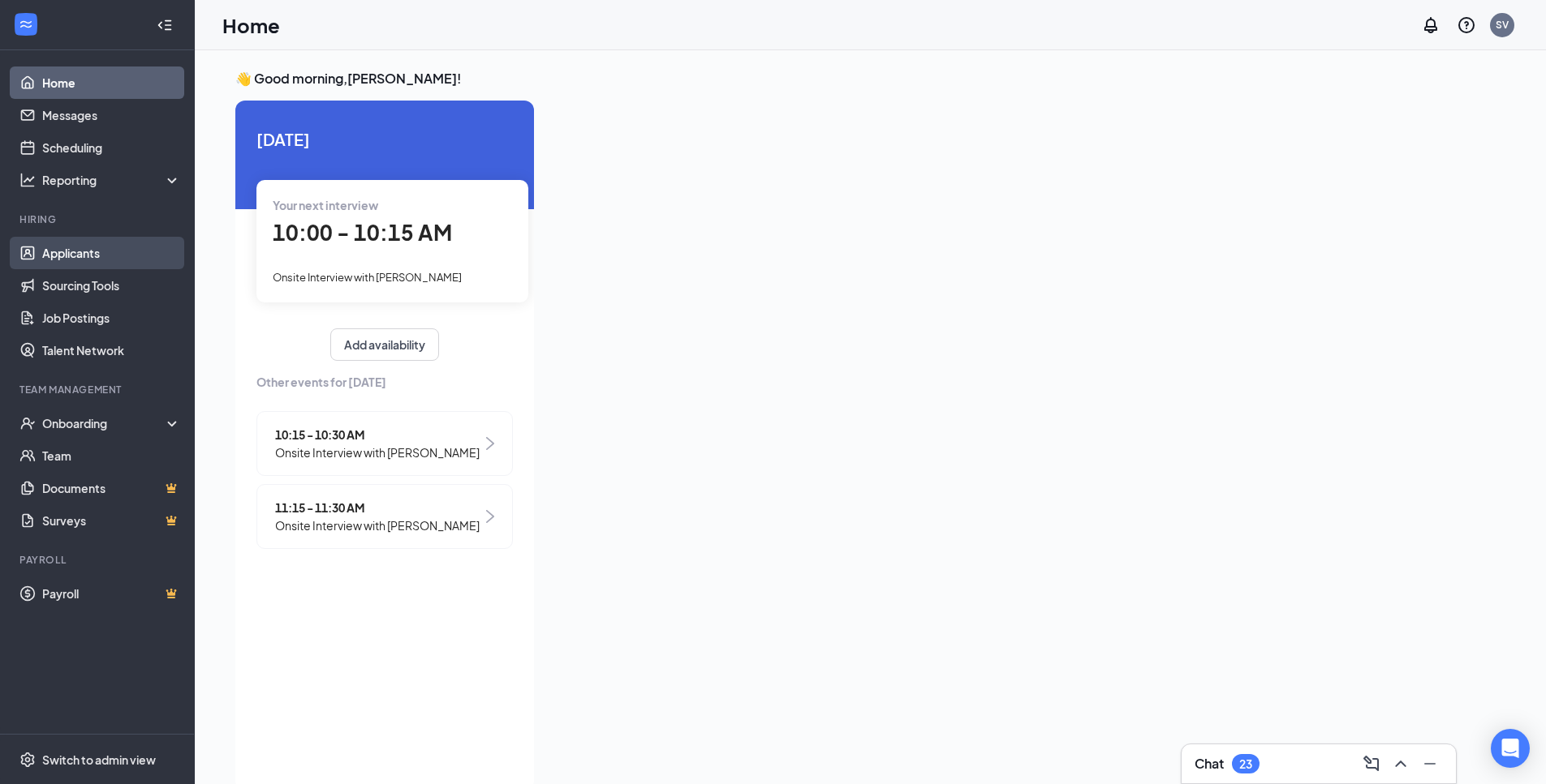
click at [68, 249] on link "Applicants" at bounding box center [111, 253] width 139 height 32
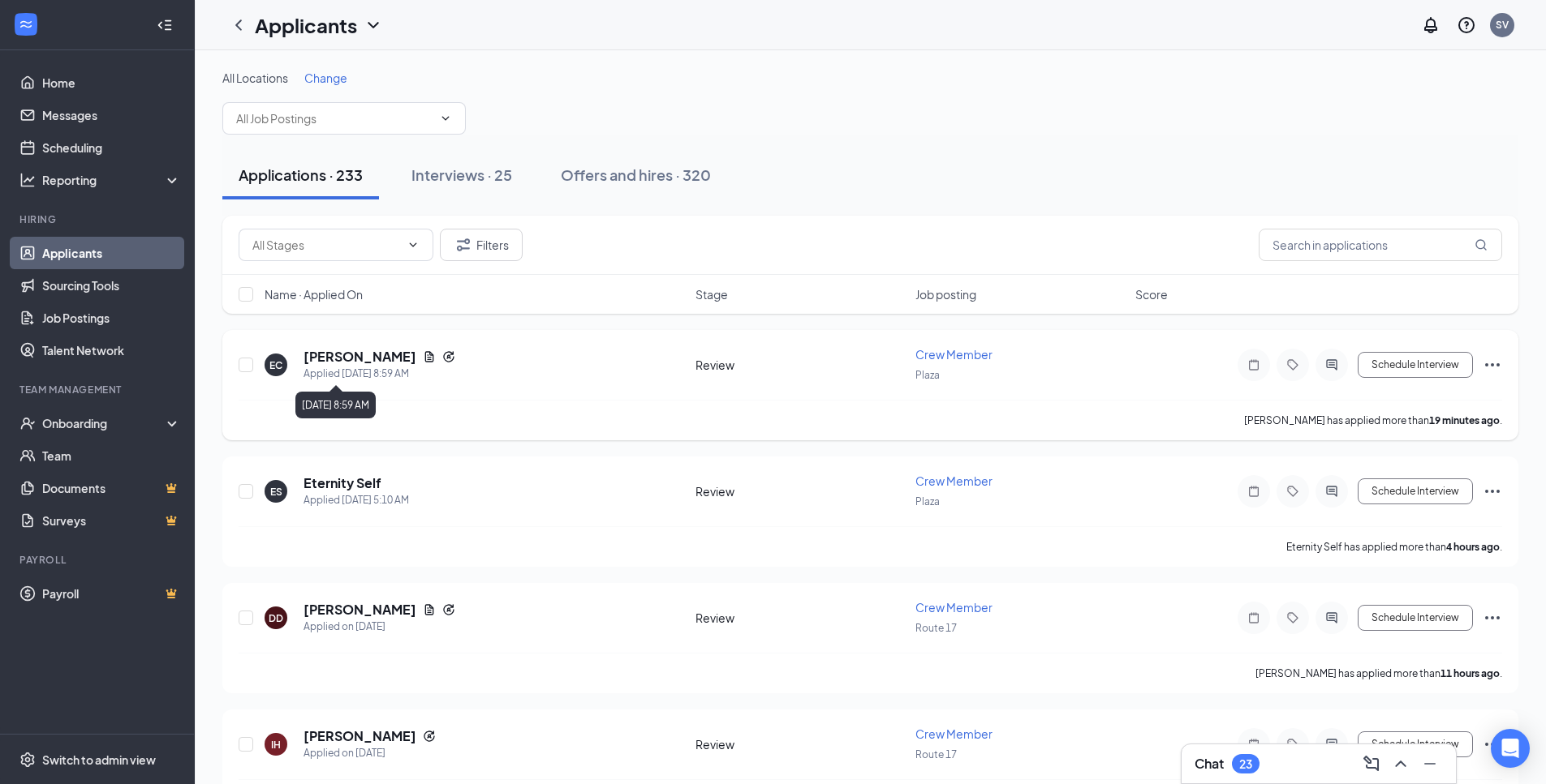
click at [391, 371] on div "Applied [DATE] 8:59 AM" at bounding box center [379, 373] width 151 height 16
click at [349, 354] on h5 "[PERSON_NAME]" at bounding box center [360, 357] width 112 height 18
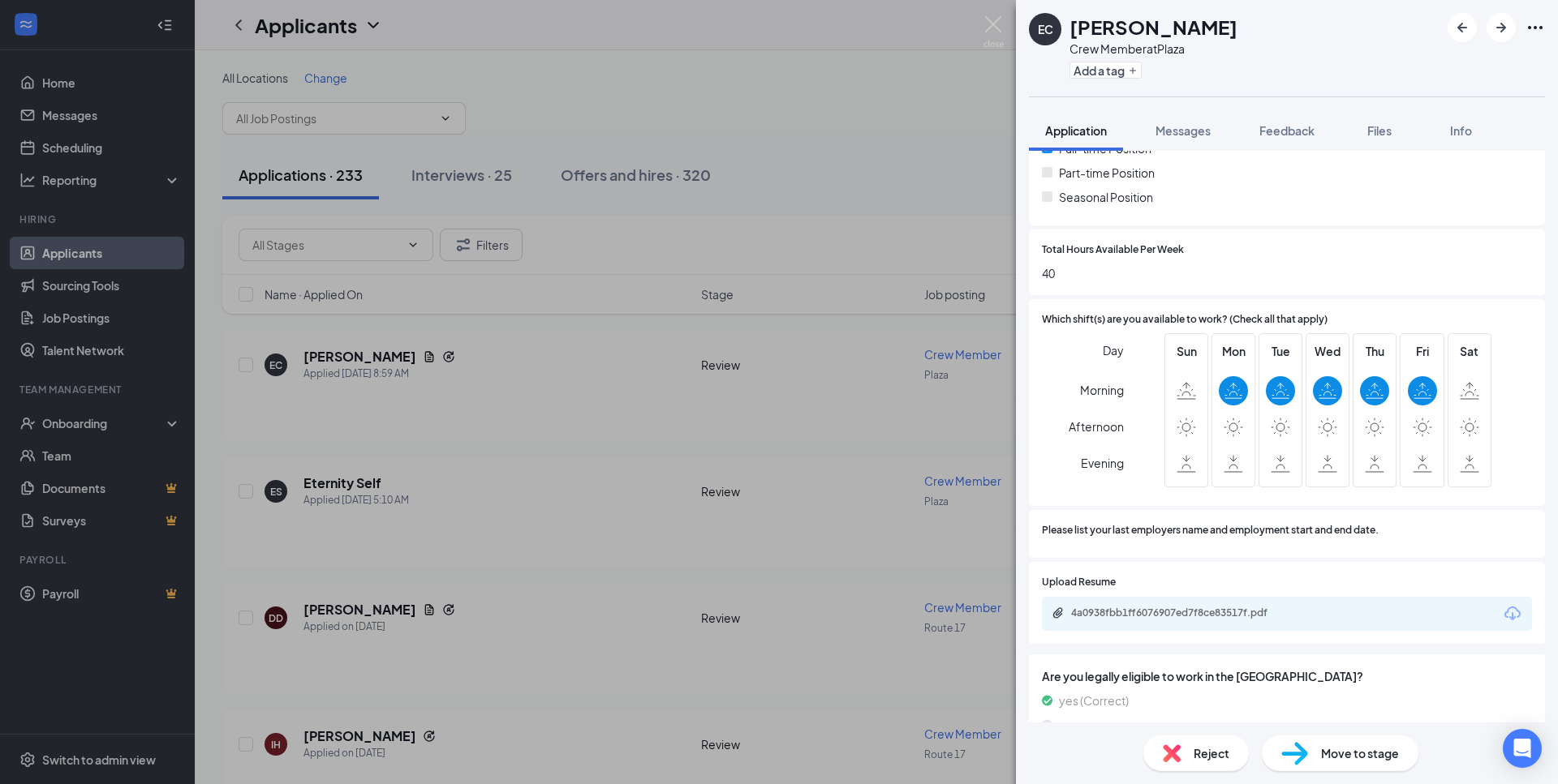
scroll to position [504, 0]
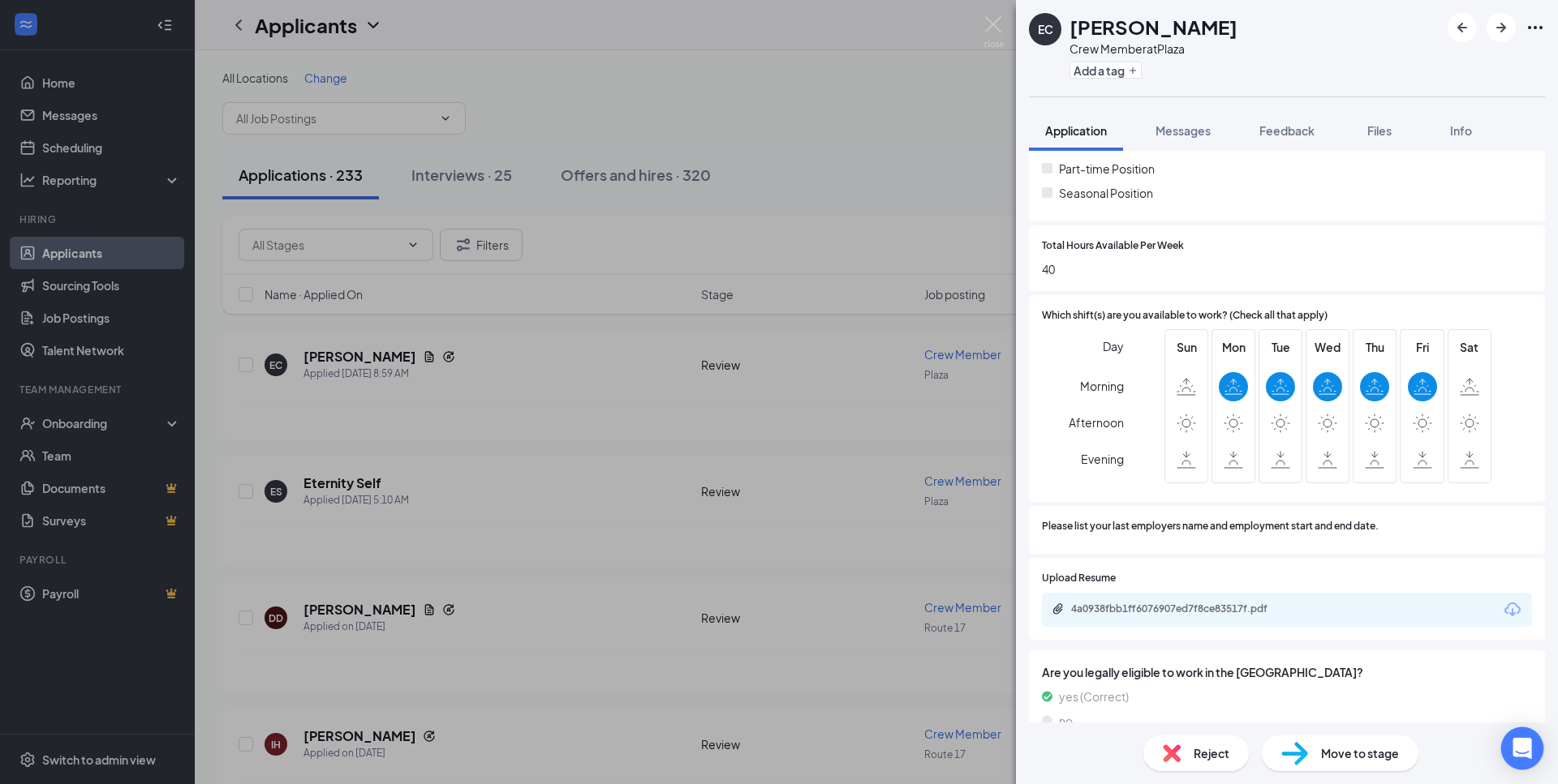
click at [1519, 733] on div "Open Intercom Messenger" at bounding box center [1522, 749] width 43 height 43
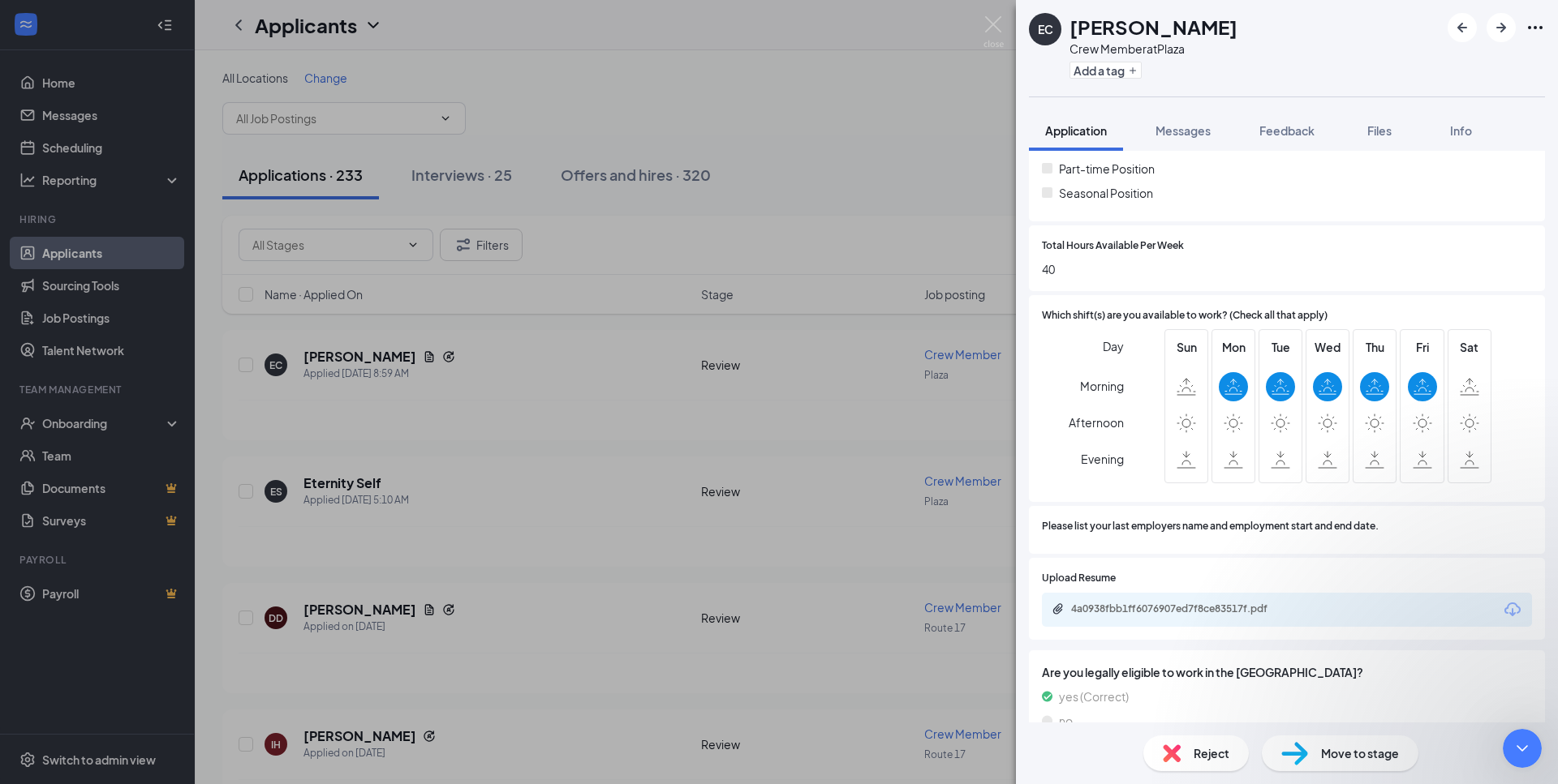
scroll to position [0, 0]
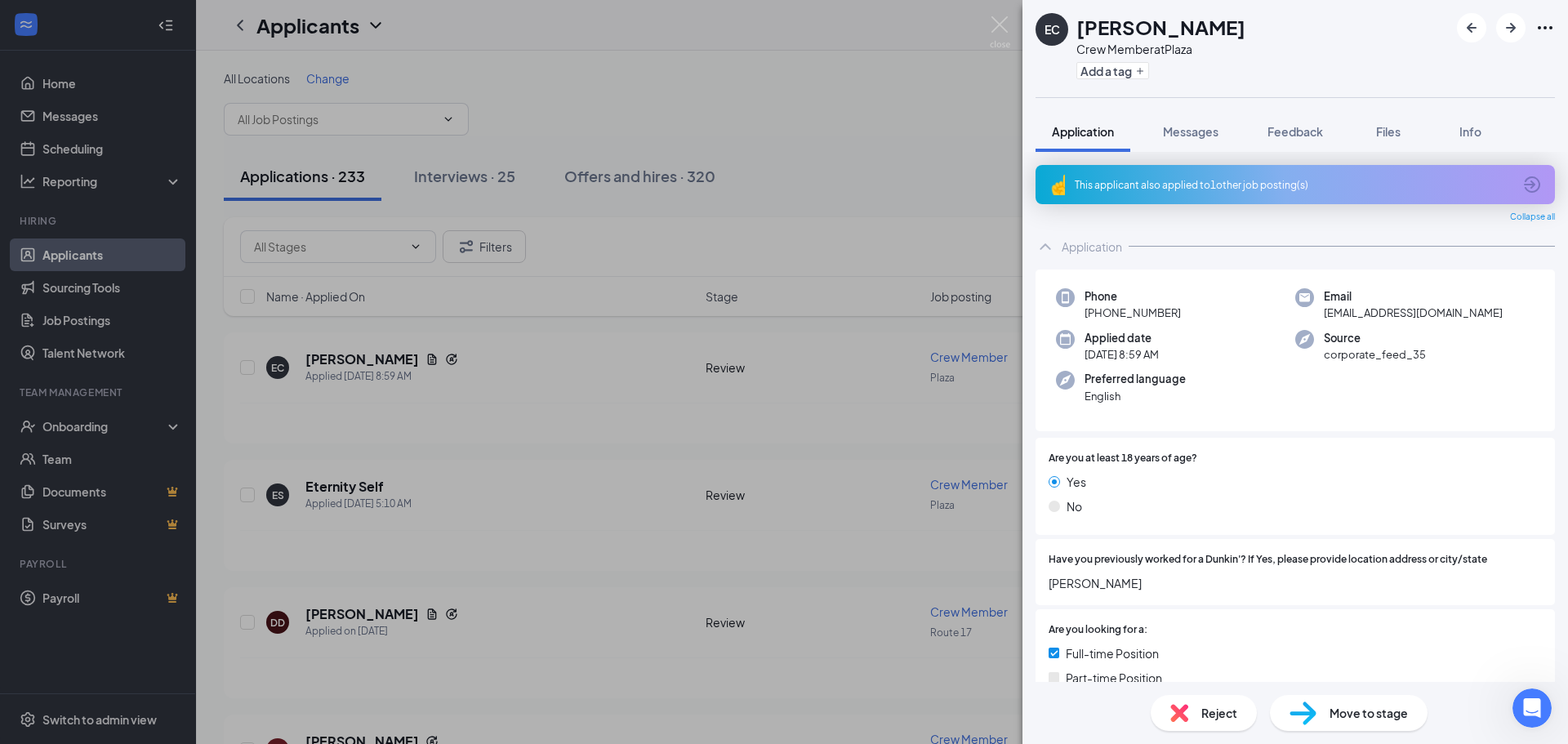
click at [1331, 710] on span "Move to stage" at bounding box center [1369, 712] width 79 height 18
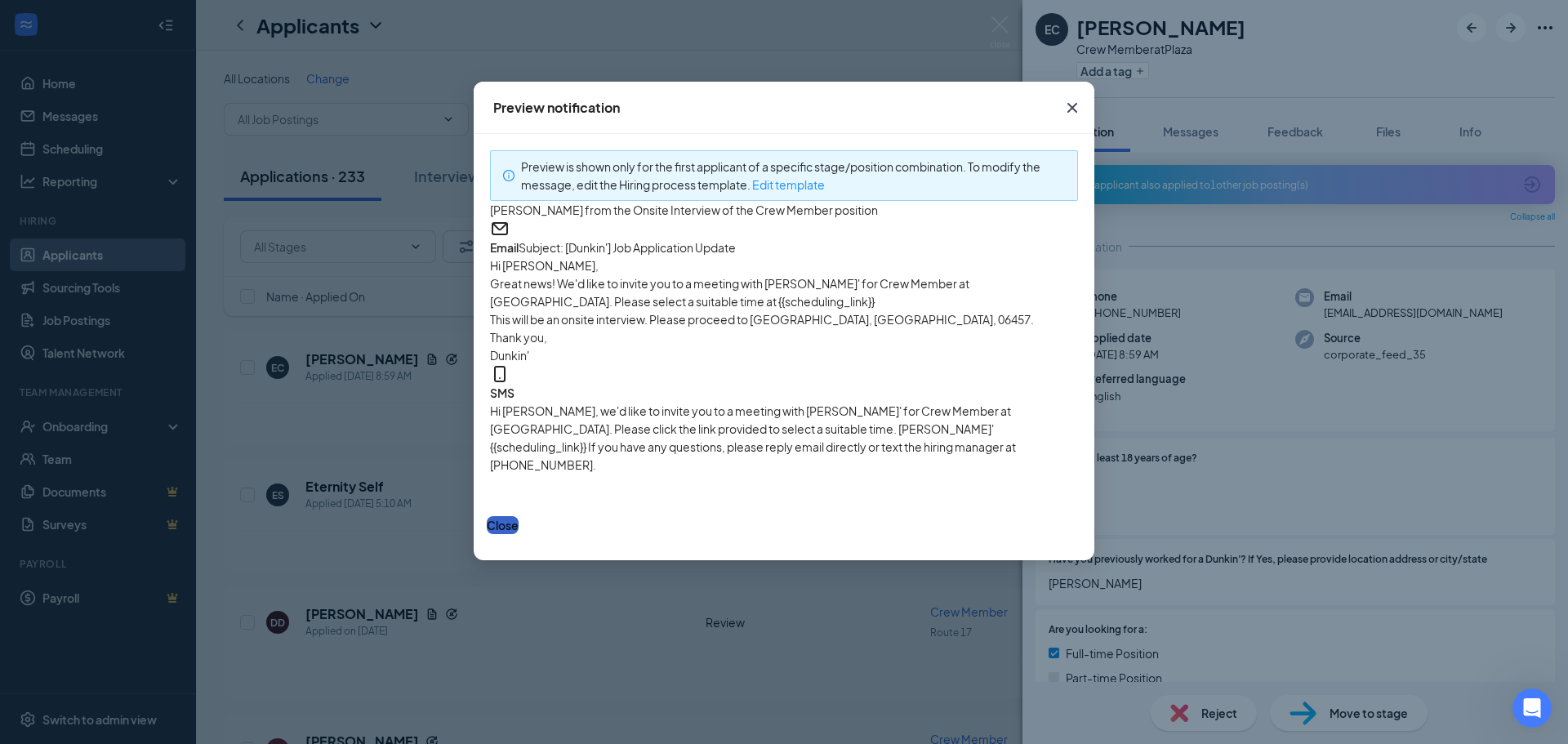
click at [518, 533] on button "Close" at bounding box center [502, 525] width 32 height 18
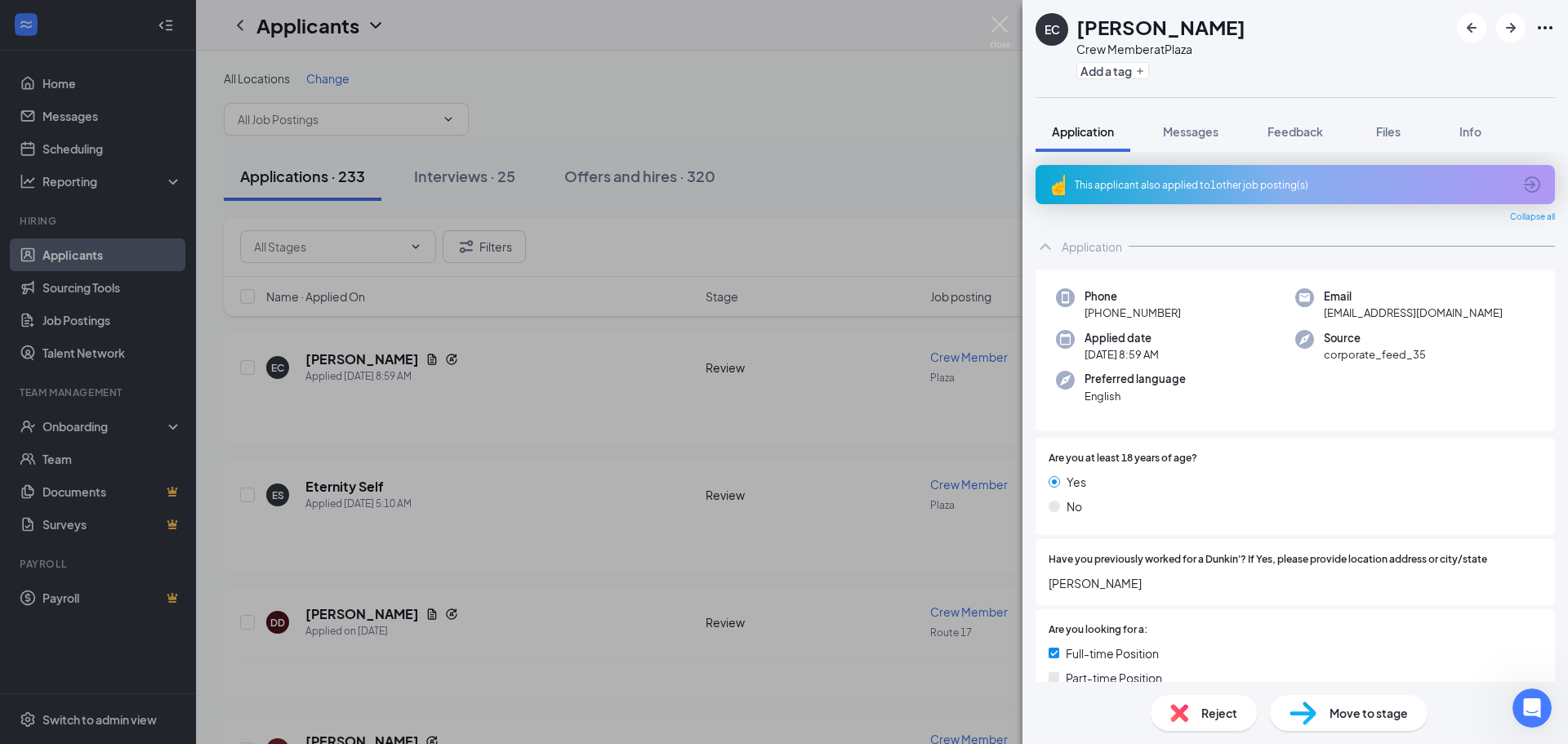
radio input "true"
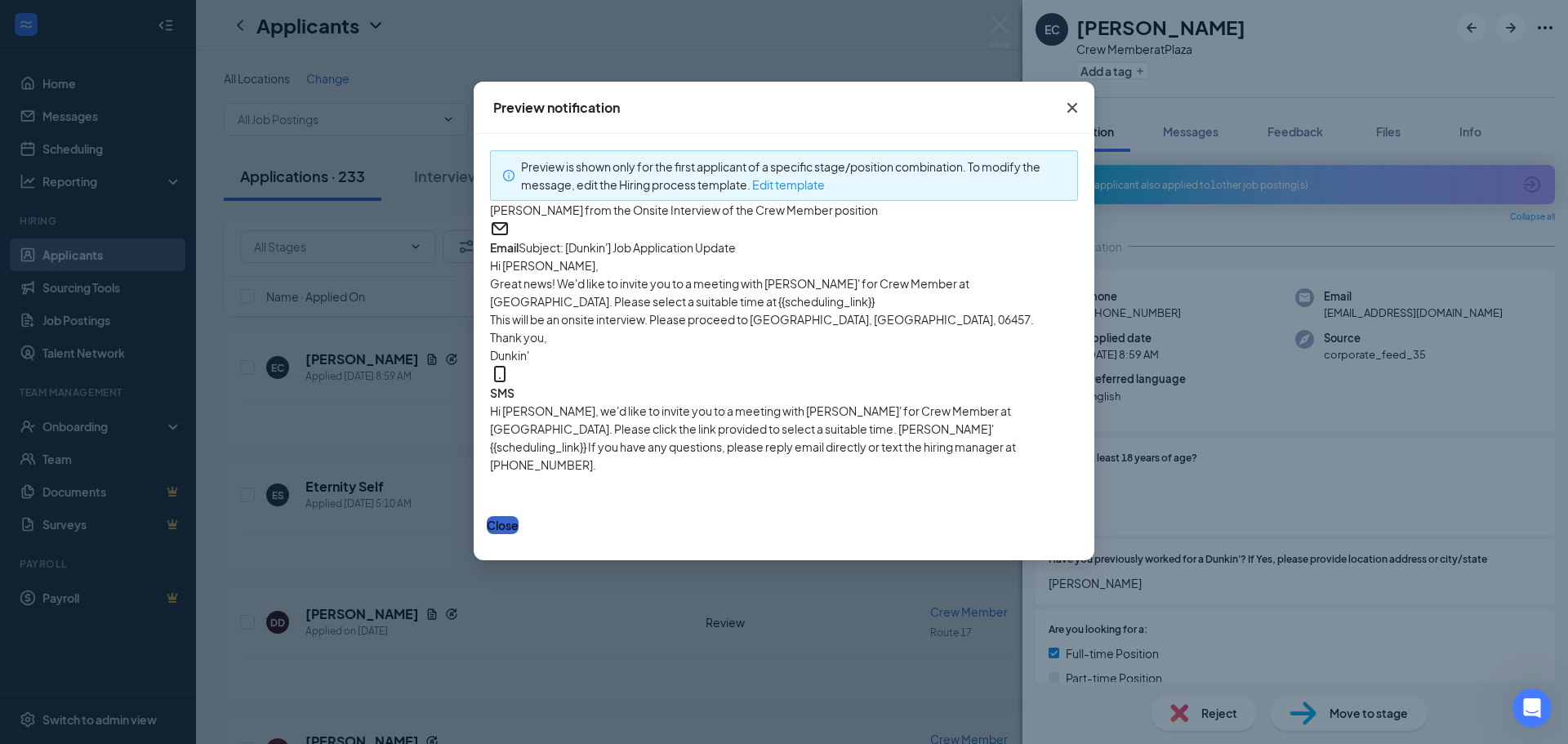
click at [518, 533] on button "Close" at bounding box center [502, 525] width 32 height 18
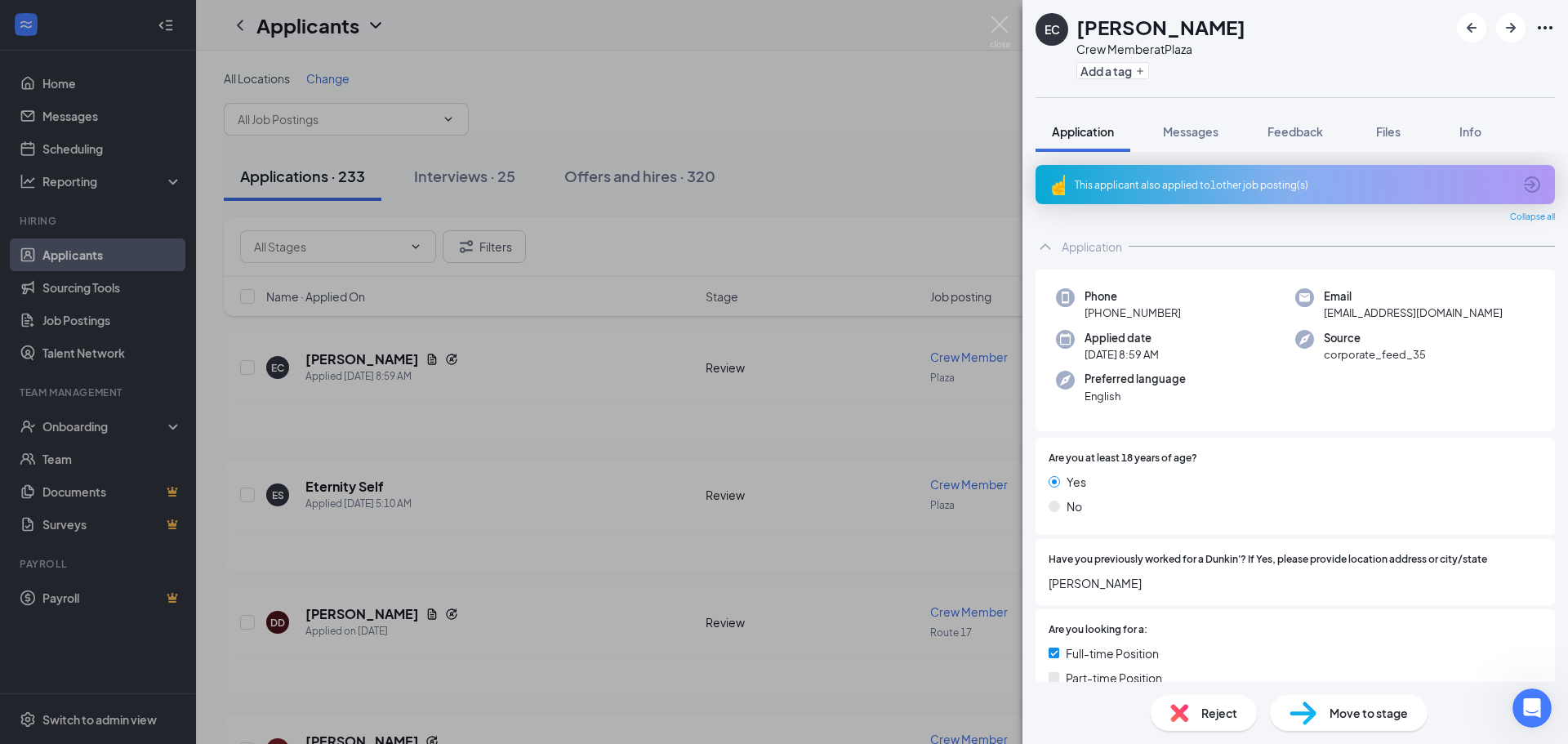
radio input "true"
radio input "false"
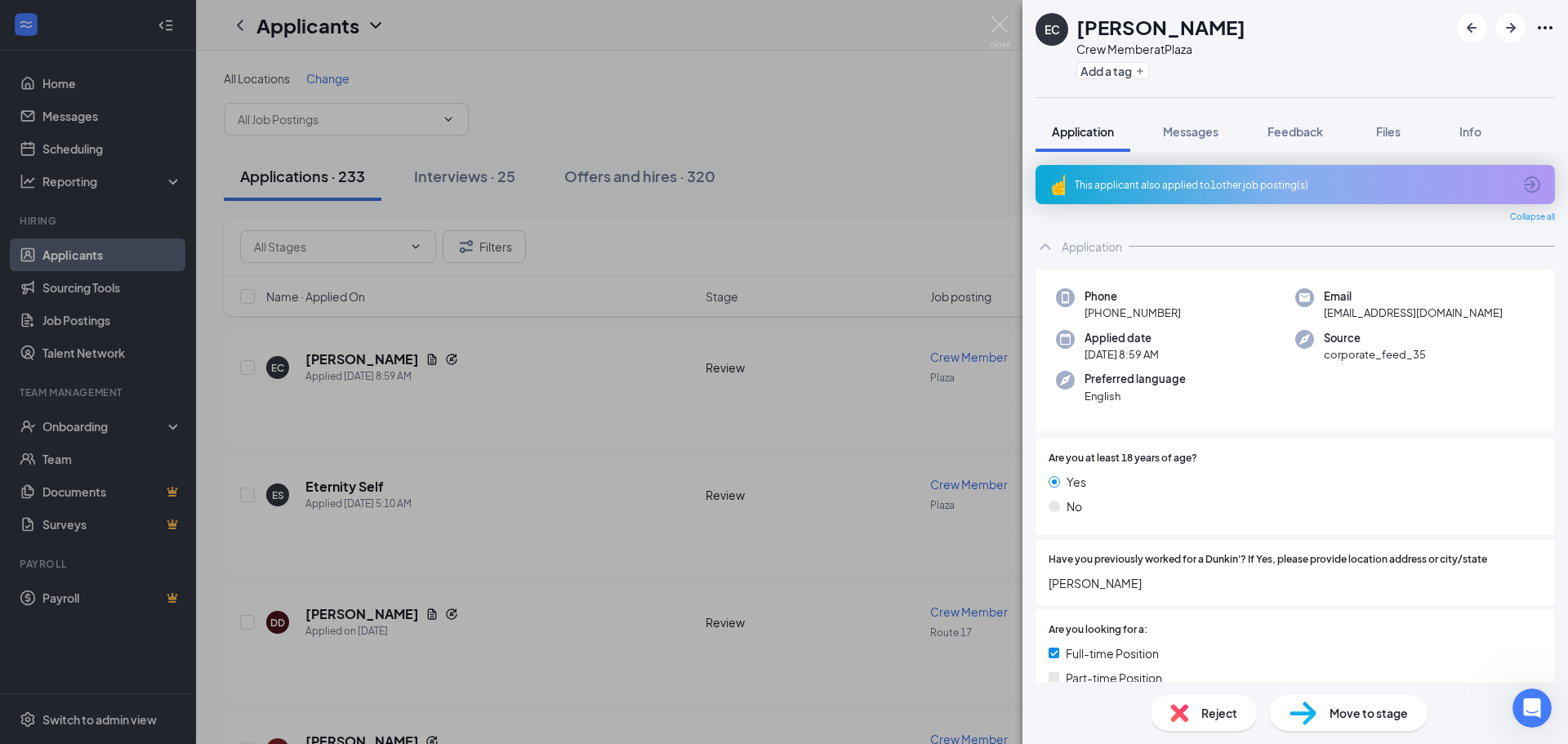
click at [82, 141] on div "EC [PERSON_NAME] Crew Member at Plaza Add a tag Application Messages Feedback F…" at bounding box center [784, 372] width 1568 height 744
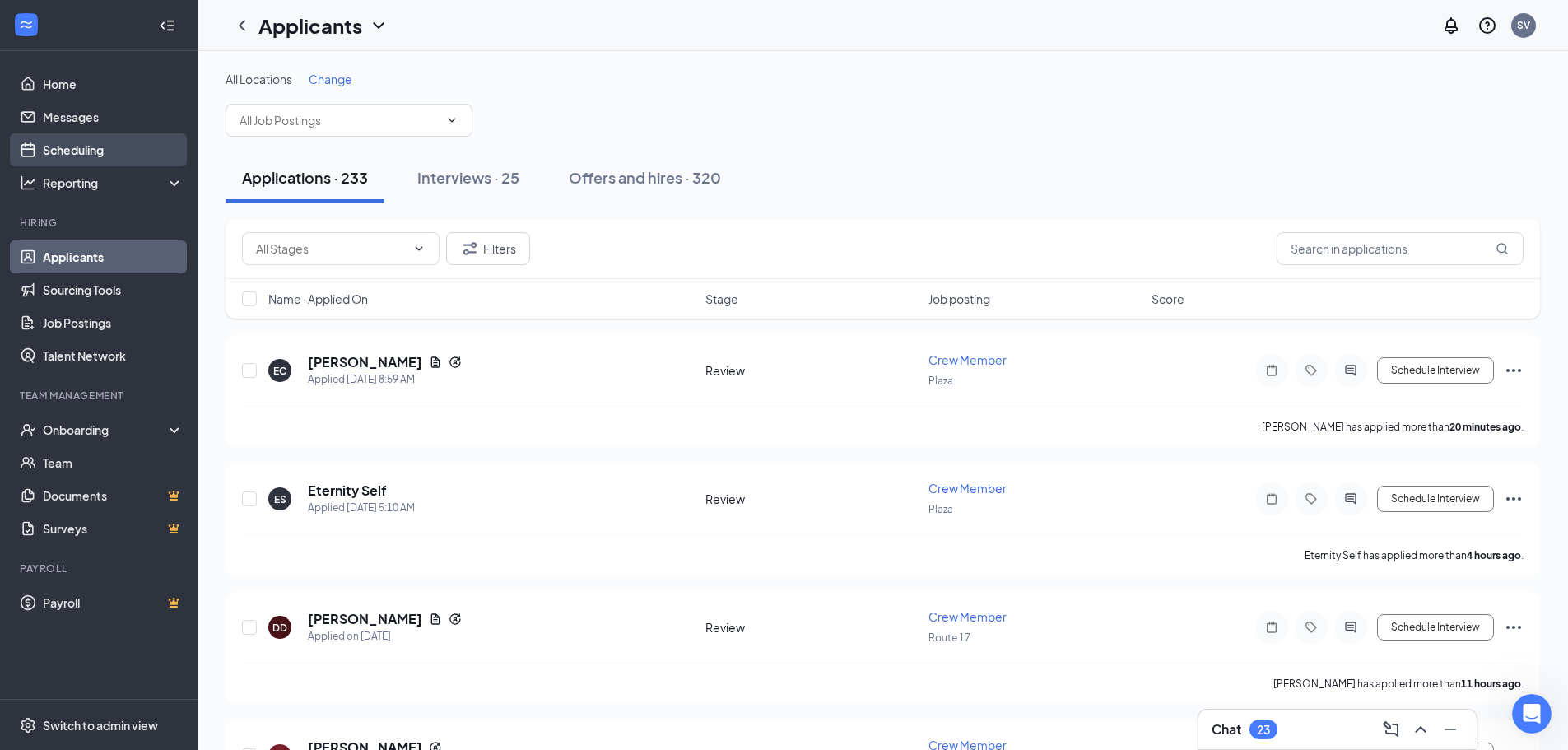
click at [104, 145] on link "Scheduling" at bounding box center [113, 150] width 141 height 33
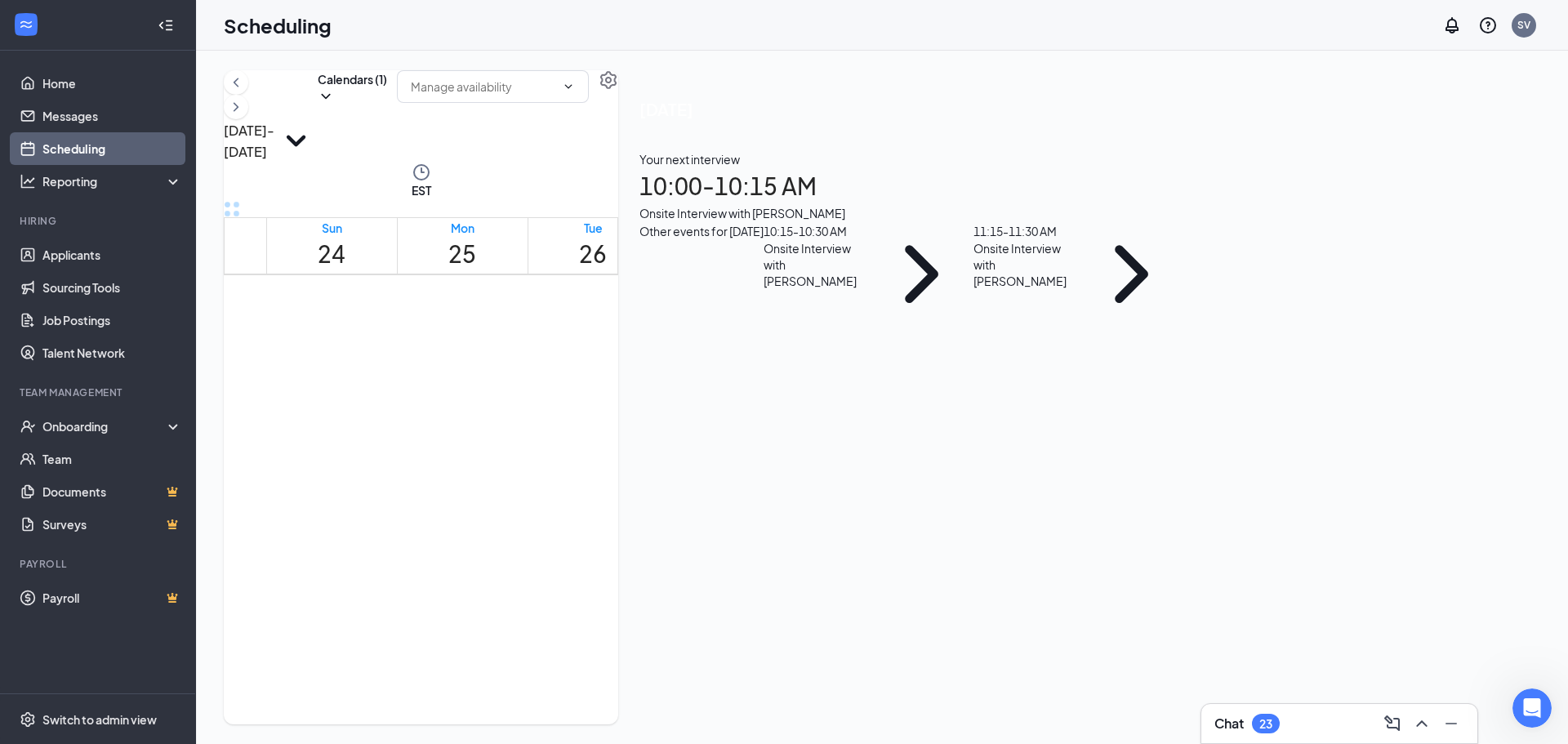
scroll to position [832, 0]
click at [318, 411] on span "9:15-9:45 AM" at bounding box center [300, 418] width 60 height 15
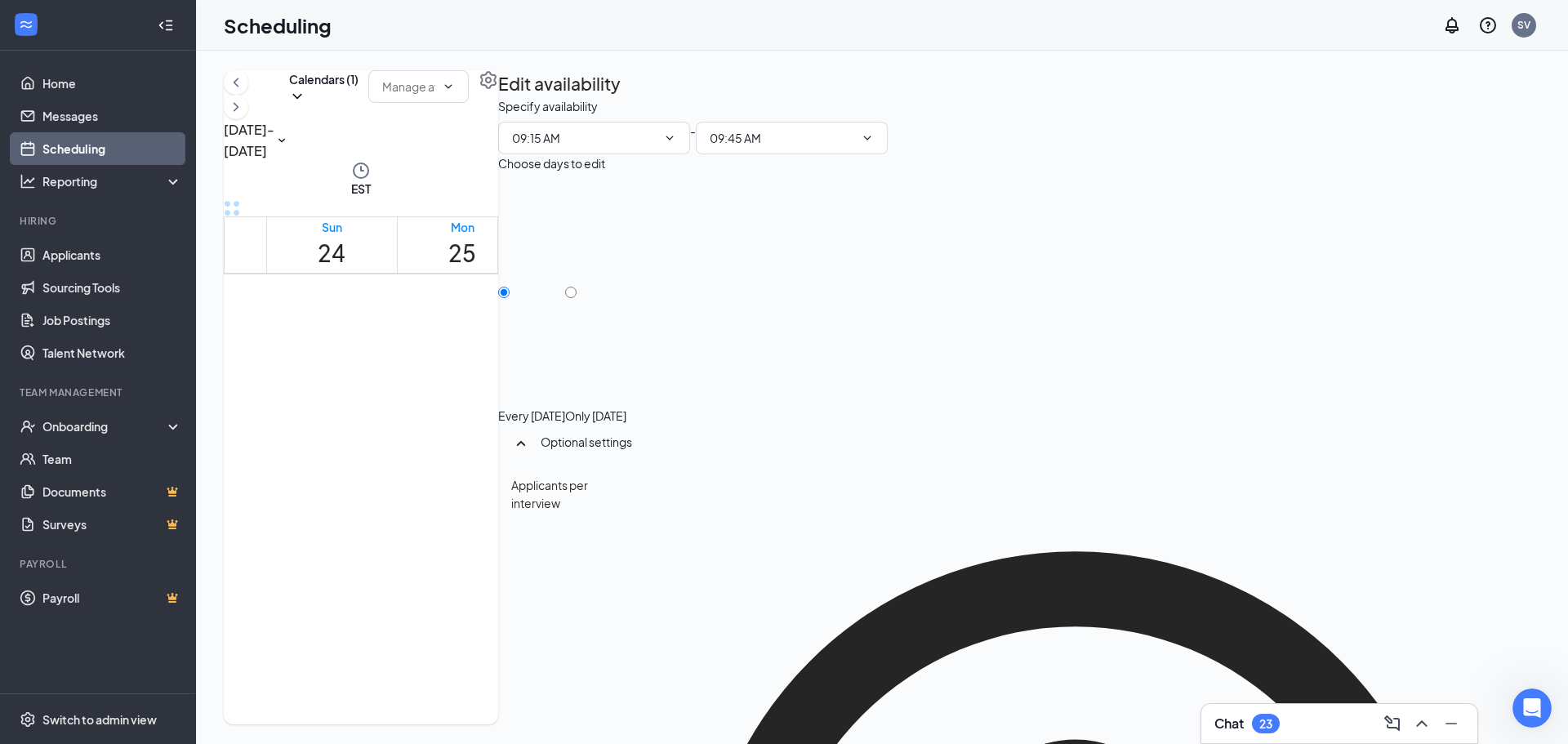
scroll to position [41, 0]
drag, startPoint x: 1524, startPoint y: 334, endPoint x: 1520, endPoint y: 269, distance: 65.1
click at [342, 514] on div "10:15-11:15 AM" at bounding box center [306, 522] width 72 height 15
type input "10:15 AM"
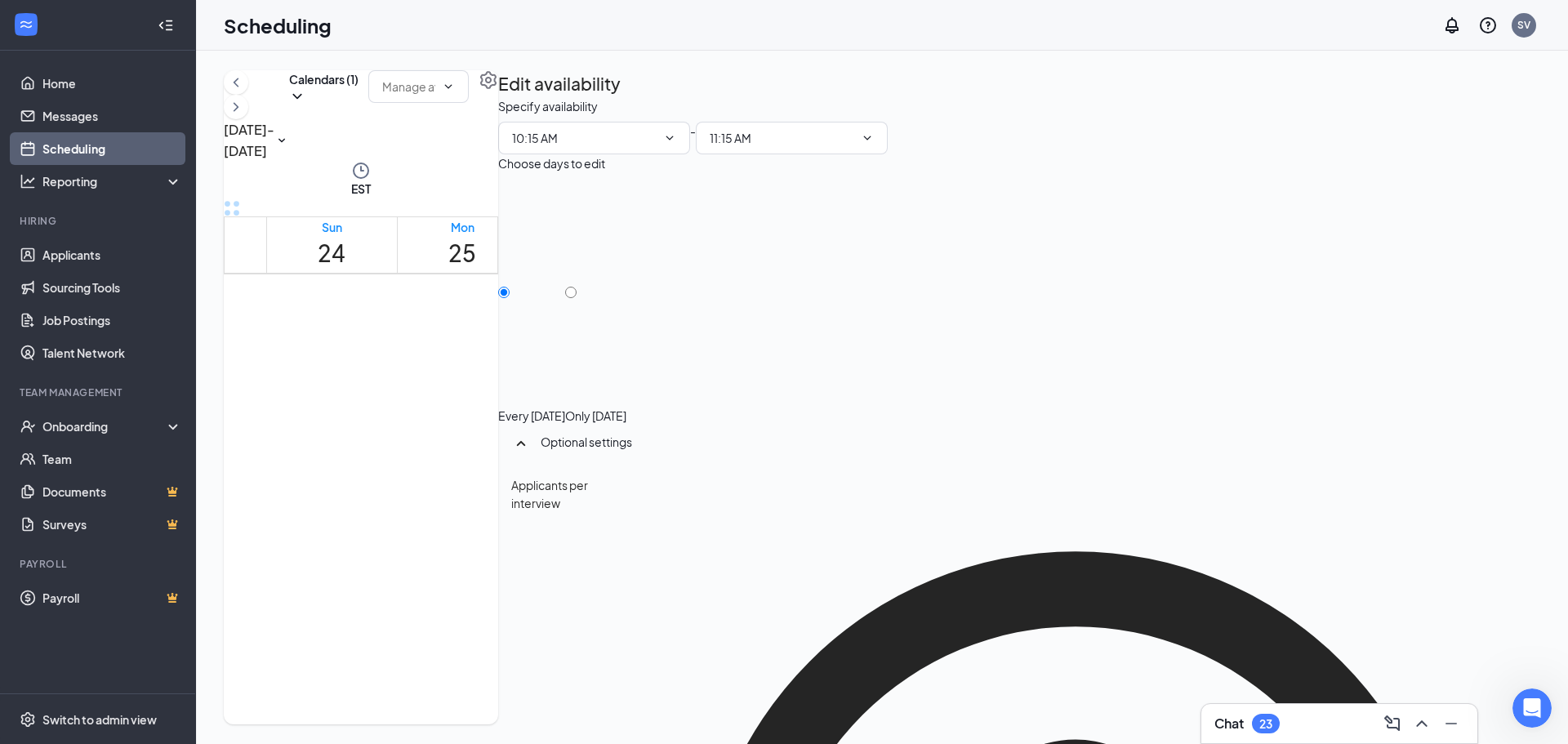
type input "11:15 AM"
drag, startPoint x: 1247, startPoint y: 309, endPoint x: 1242, endPoint y: 270, distance: 39.3
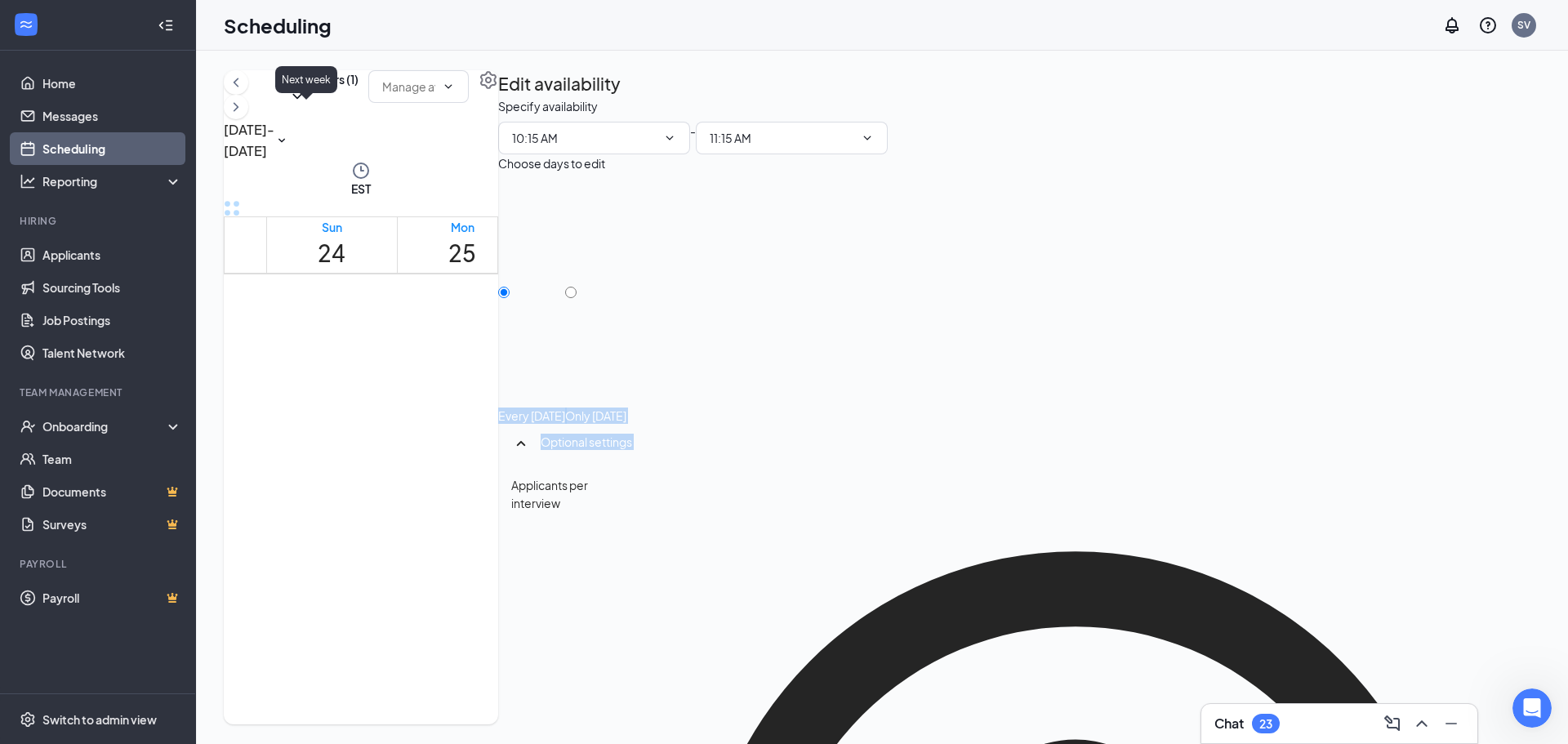
click at [248, 116] on button at bounding box center [237, 107] width 25 height 25
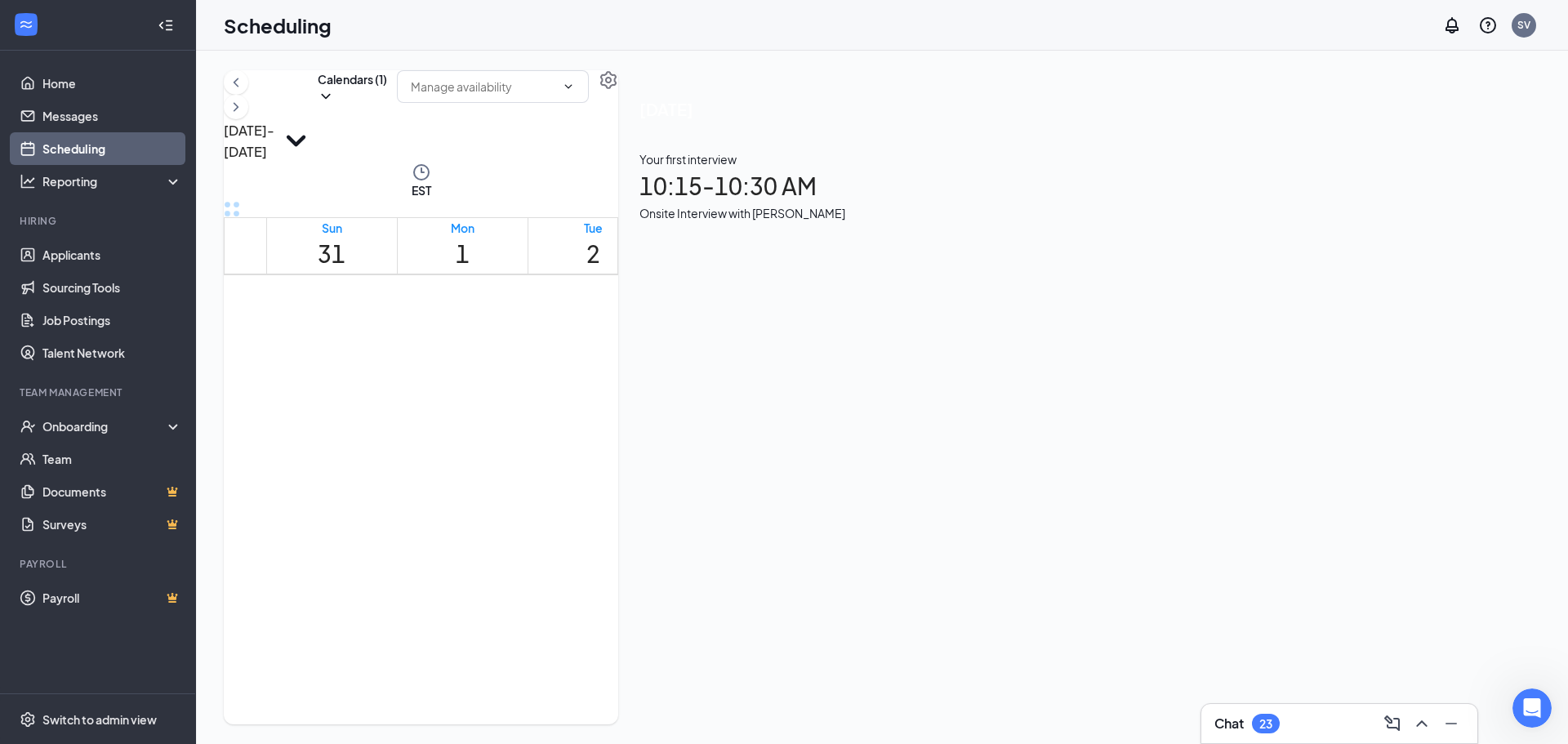
scroll to position [810, 0]
click at [330, 432] on span "9:15-9:45 AM" at bounding box center [300, 440] width 60 height 15
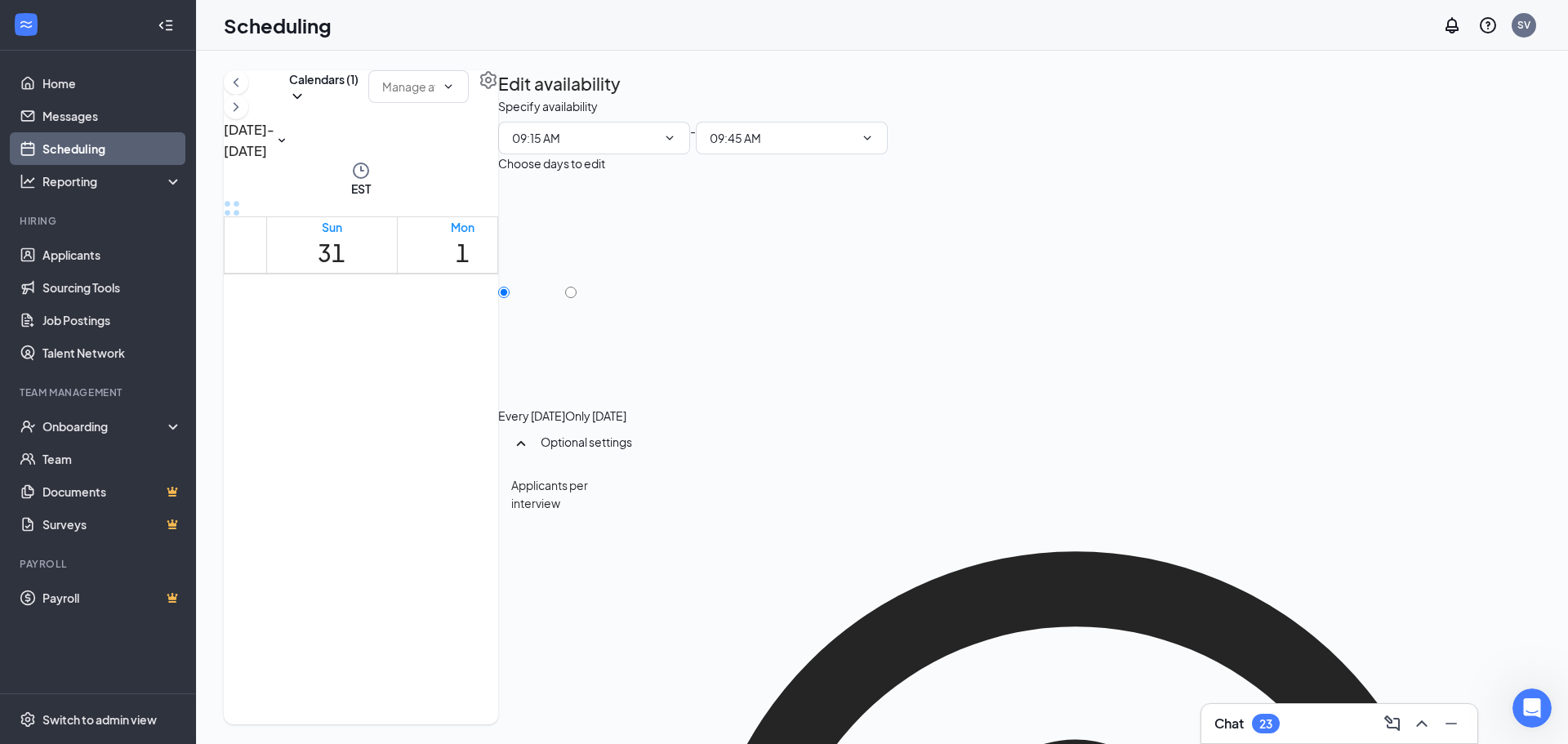
click at [330, 535] on div "10:15-11:15 AM" at bounding box center [300, 558] width 59 height 46
type input "10:15 AM"
type input "11:15 AM"
click at [586, 405] on span "9:00-10:30 AM" at bounding box center [560, 428] width 57 height 46
click at [237, 98] on div "[DATE] - [DATE] Calendars (1) EST Sun 31 Mon 1 Tue 2 Wed 3 Thu 4 Fri 5 Sat 6 12…" at bounding box center [361, 396] width 274 height 654
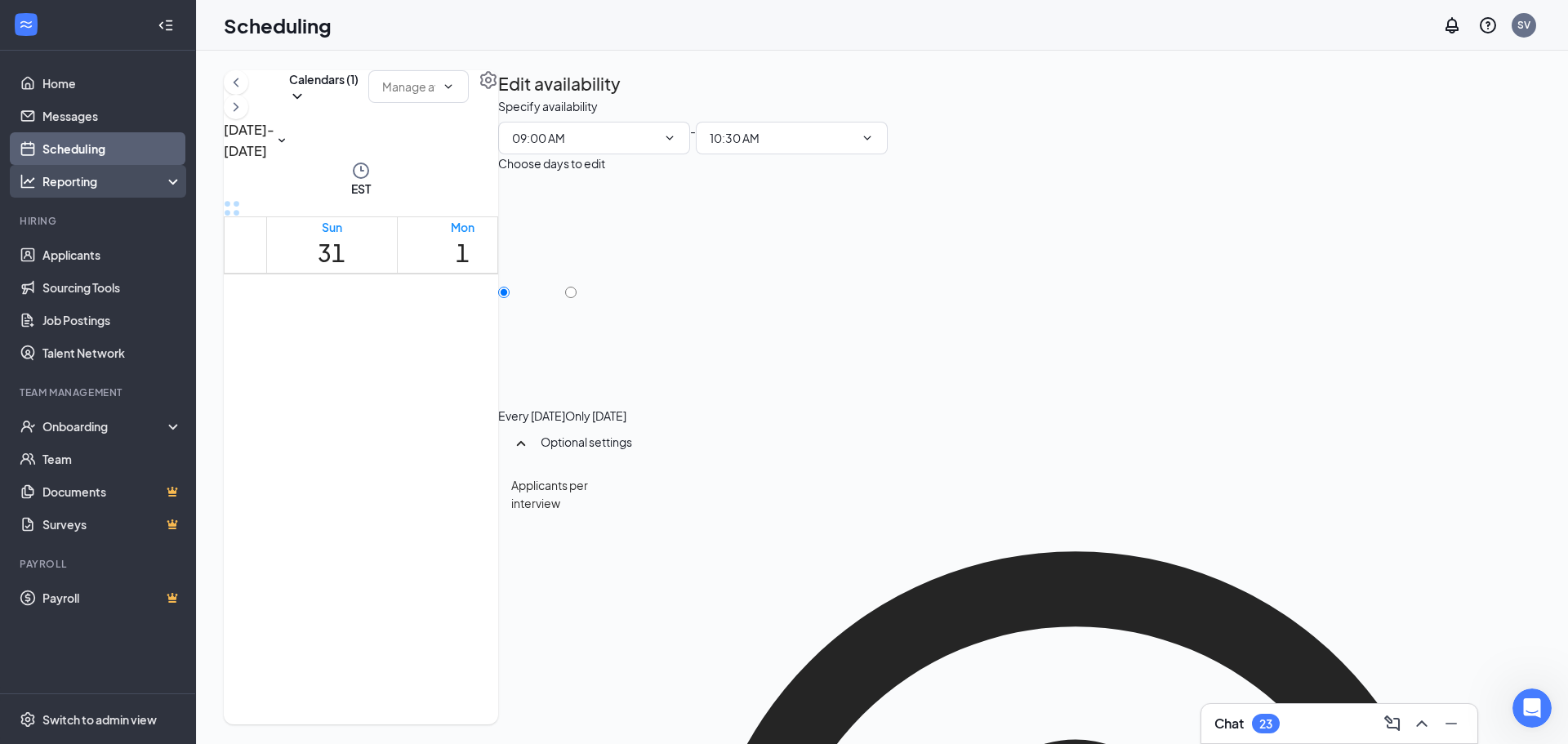
click at [139, 181] on div "Reporting" at bounding box center [112, 181] width 141 height 16
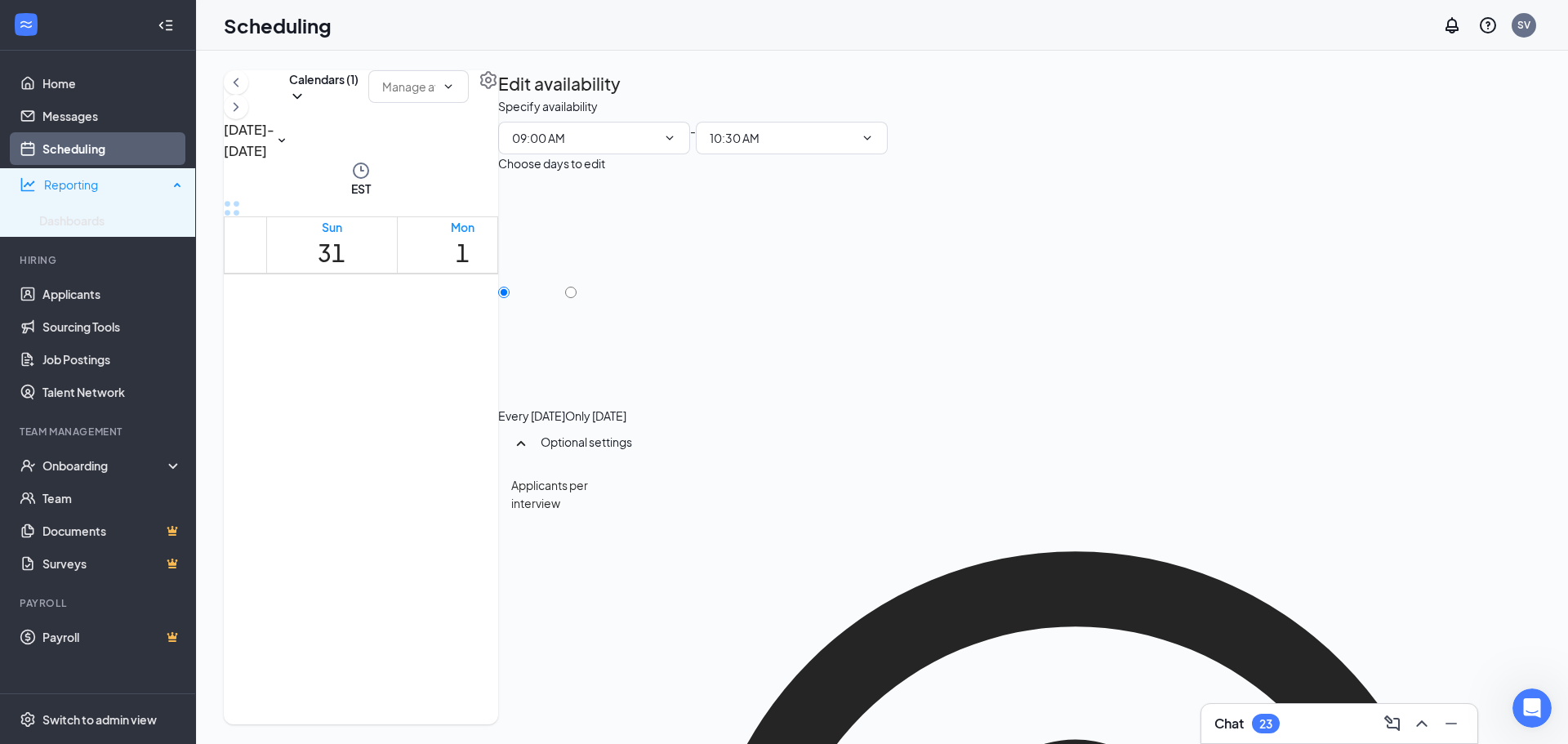
click at [139, 181] on div "Reporting" at bounding box center [106, 184] width 125 height 16
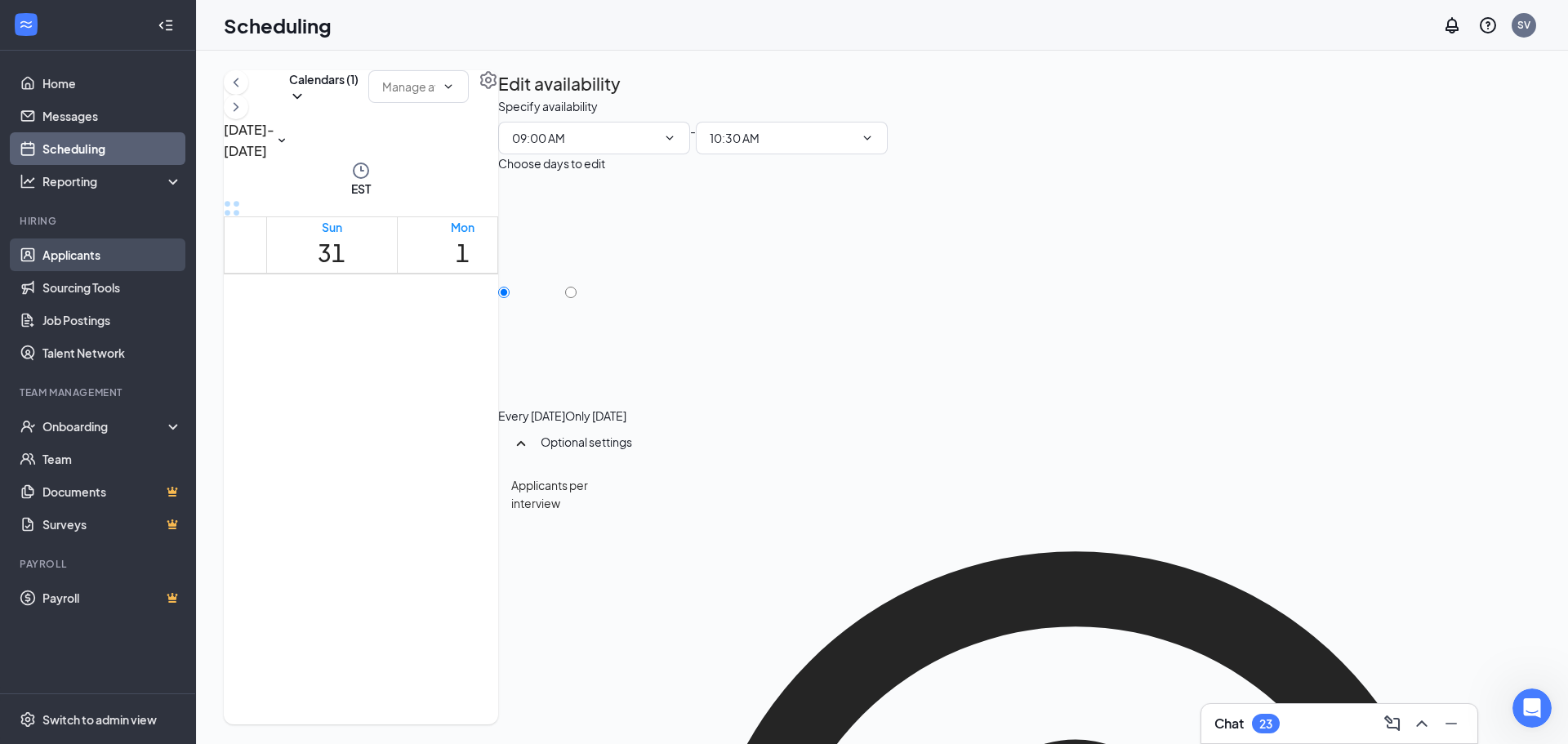
click at [130, 251] on link "Applicants" at bounding box center [112, 255] width 140 height 33
type input "09:15 AM"
type input "09:45 AM"
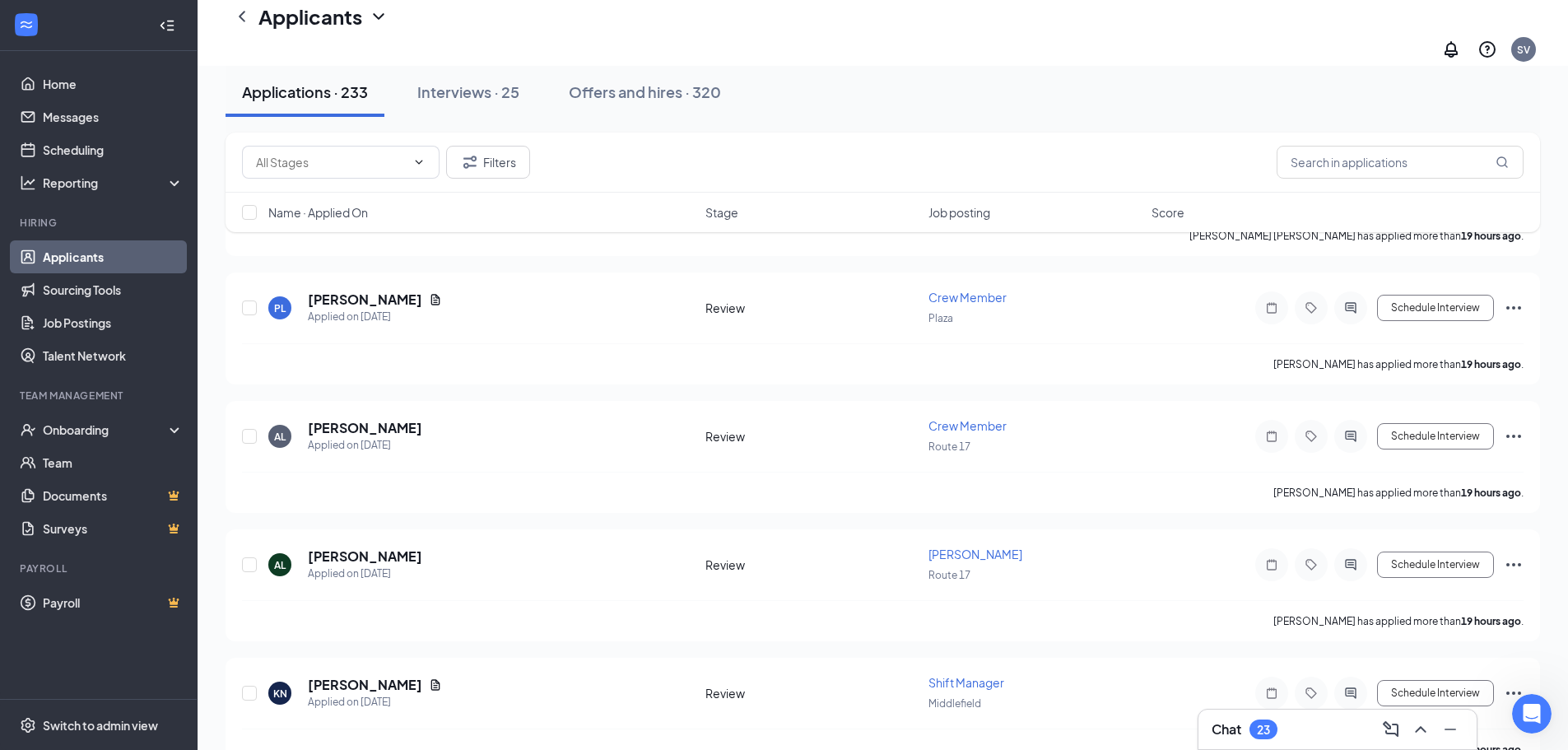
scroll to position [861, 0]
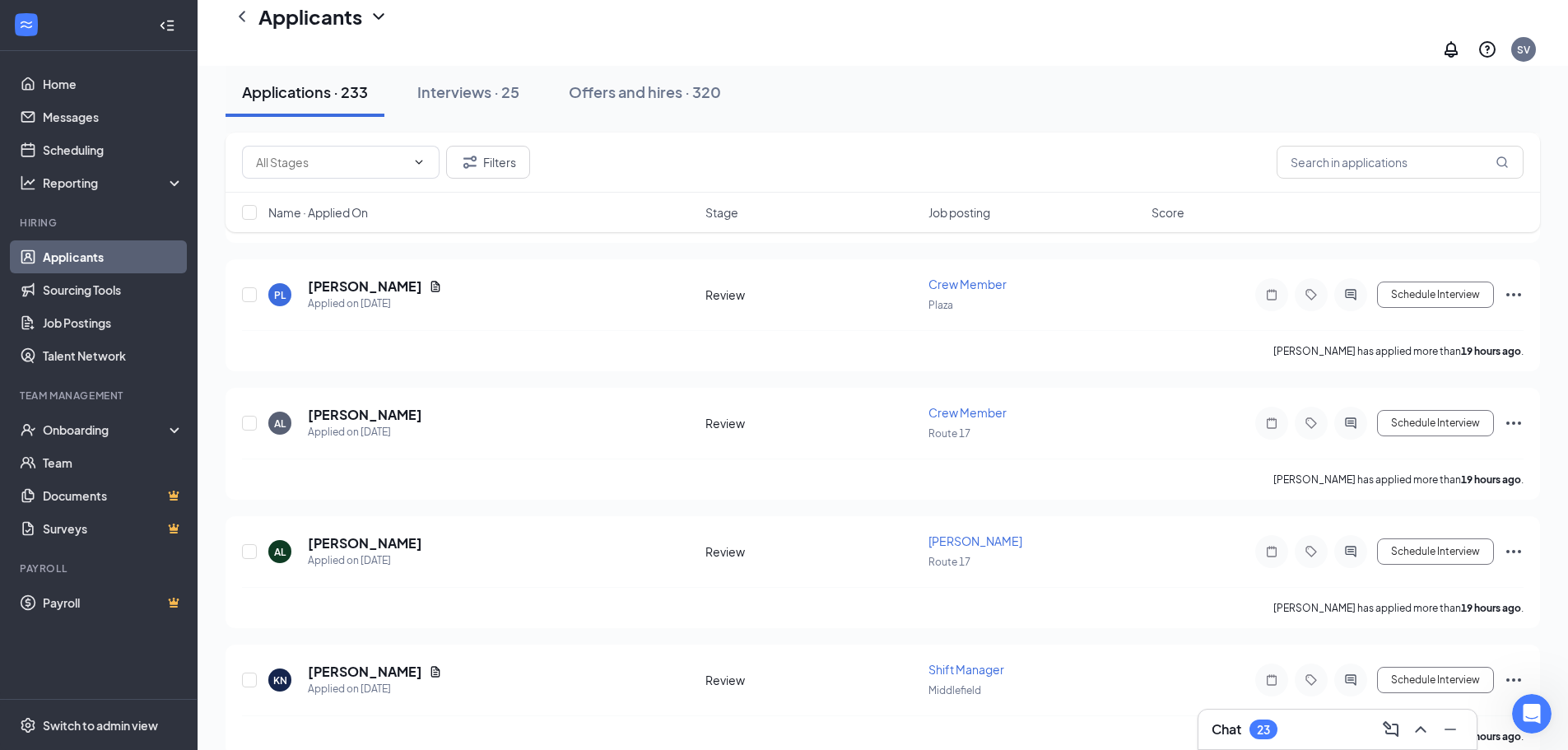
click at [1007, 181] on div "Filters" at bounding box center [882, 162] width 1314 height 60
